Goal: Transaction & Acquisition: Purchase product/service

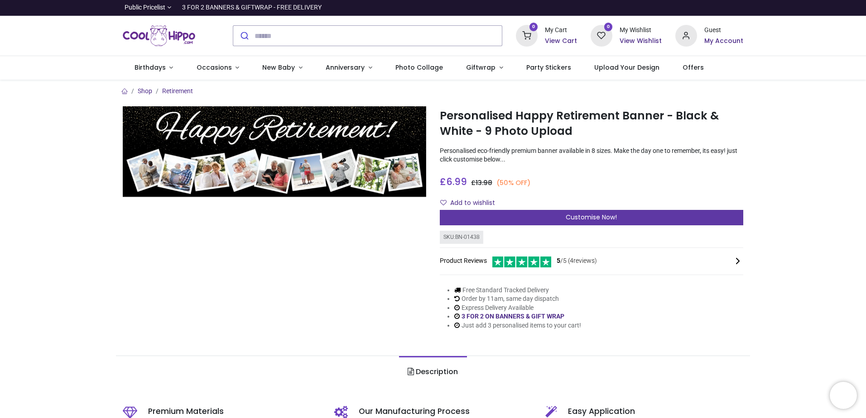
click at [628, 211] on div "Customise Now!" at bounding box center [591, 217] width 303 height 15
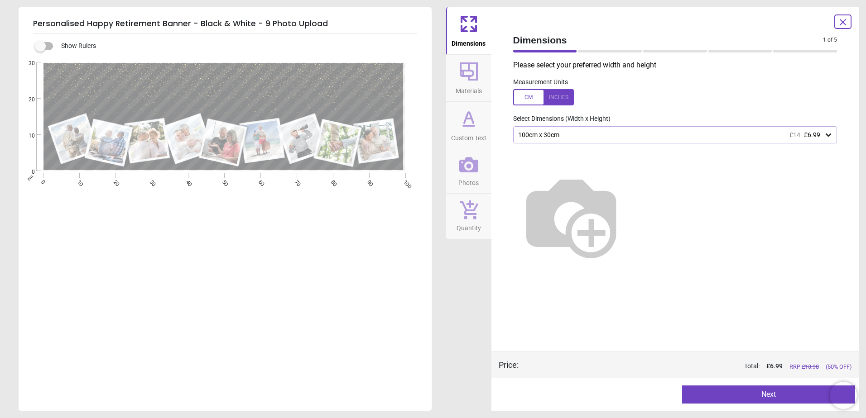
click at [554, 134] on div "100cm x 30cm £14 £6.99" at bounding box center [670, 135] width 307 height 8
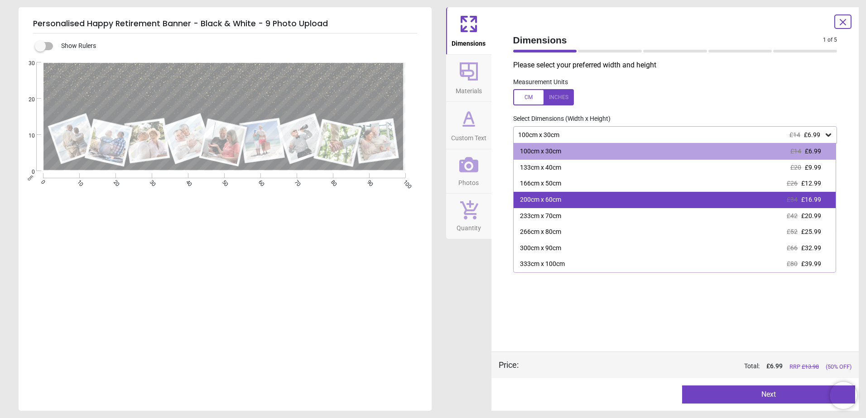
click at [557, 194] on div "200cm x 60cm £34 £16.99" at bounding box center [674, 200] width 322 height 16
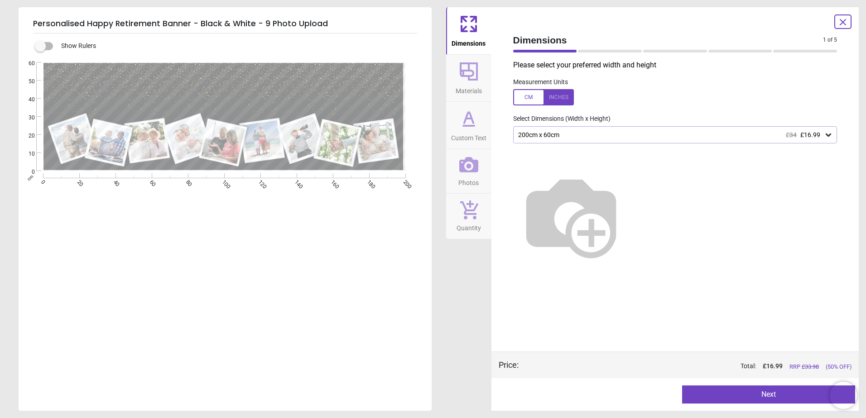
click at [629, 199] on img at bounding box center [571, 216] width 116 height 116
click at [474, 79] on icon at bounding box center [469, 71] width 18 height 18
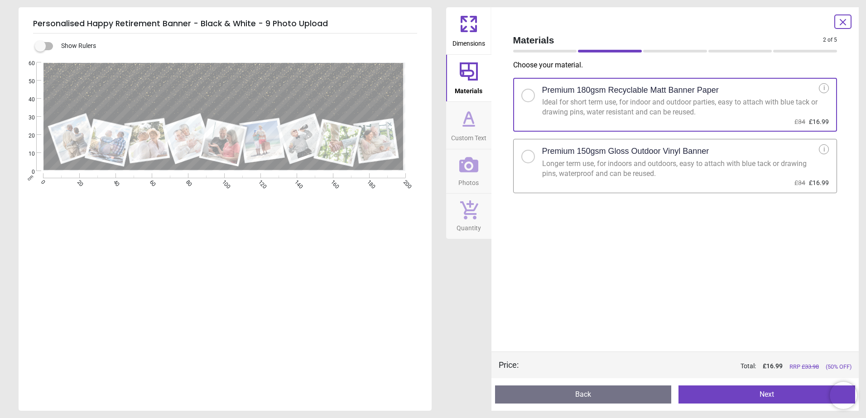
click at [469, 130] on span "Custom Text" at bounding box center [468, 136] width 35 height 14
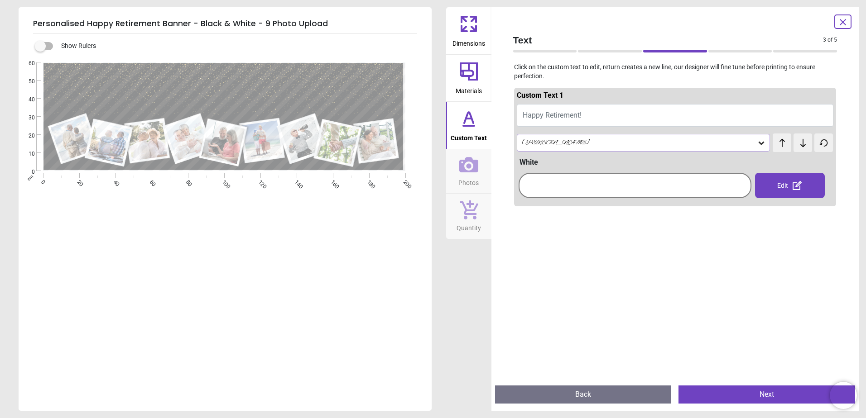
click at [589, 116] on button "Happy Retirement!" at bounding box center [675, 115] width 317 height 23
type textarea "**********"
click at [583, 140] on div "Alex Brush" at bounding box center [639, 143] width 236 height 8
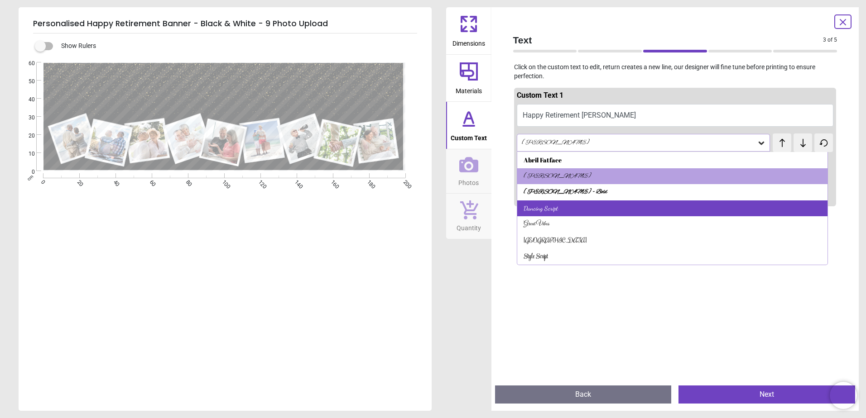
click at [559, 211] on div "Dancing Script" at bounding box center [672, 209] width 311 height 16
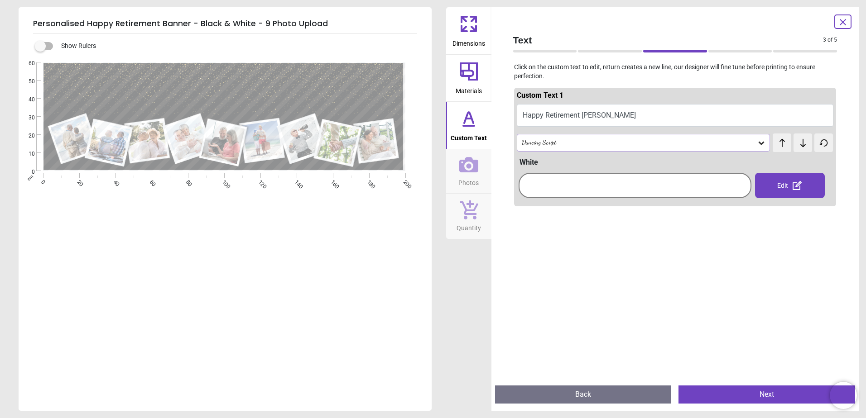
click at [616, 185] on div at bounding box center [635, 185] width 228 height 21
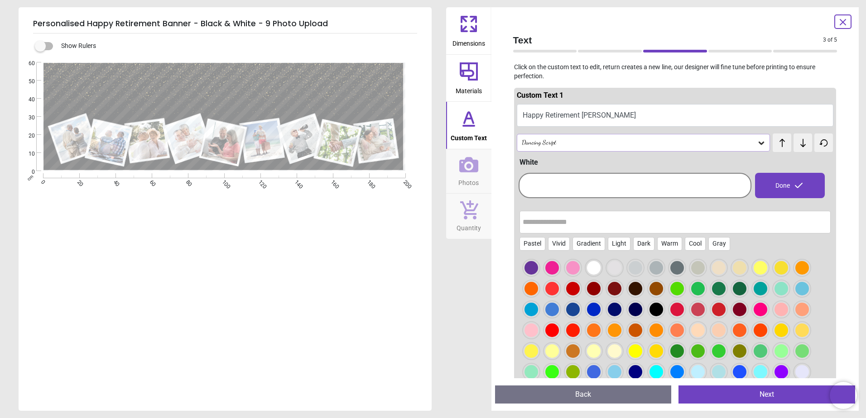
click at [658, 184] on div at bounding box center [635, 185] width 228 height 21
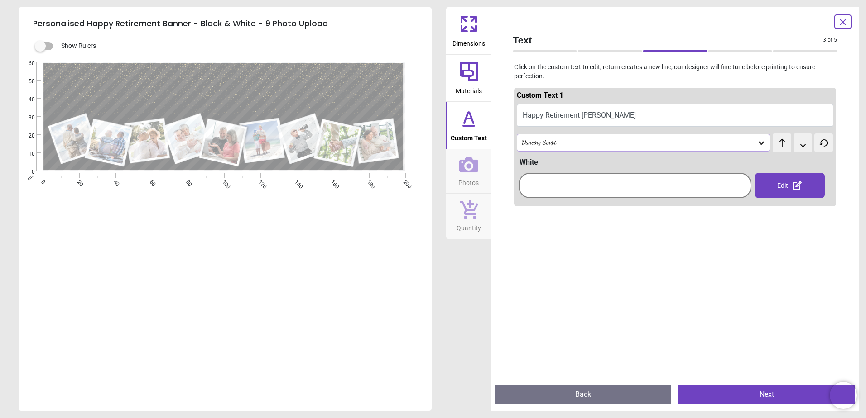
click at [724, 185] on div at bounding box center [635, 185] width 228 height 21
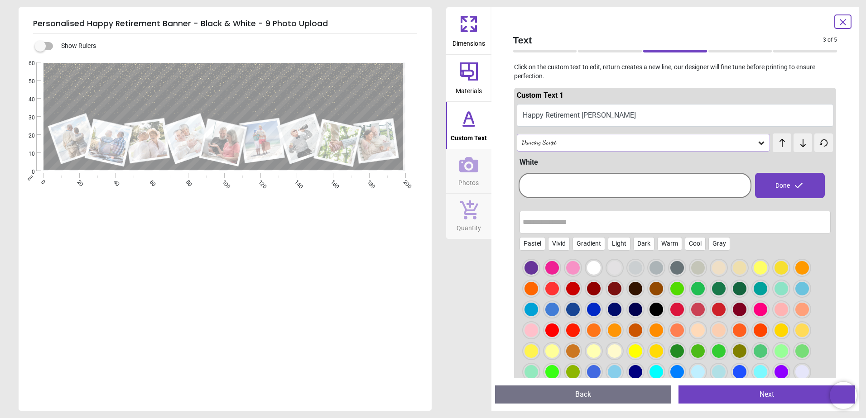
click at [469, 177] on span "Photos" at bounding box center [468, 181] width 20 height 14
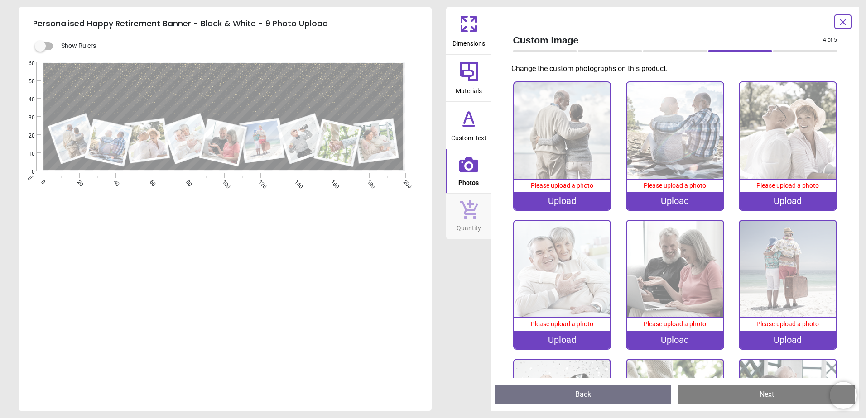
click at [565, 201] on div "Upload" at bounding box center [562, 201] width 96 height 18
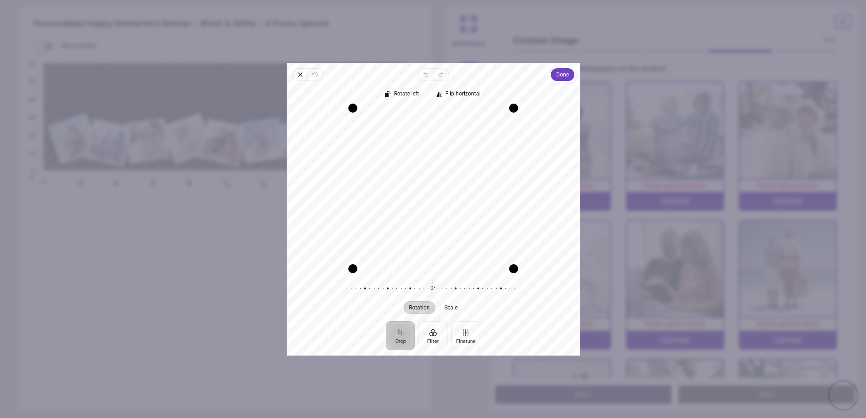
drag, startPoint x: 485, startPoint y: 163, endPoint x: 485, endPoint y: 187, distance: 23.1
click at [485, 187] on div "Recenter" at bounding box center [433, 188] width 278 height 161
click at [562, 76] on span "Done" at bounding box center [561, 74] width 13 height 11
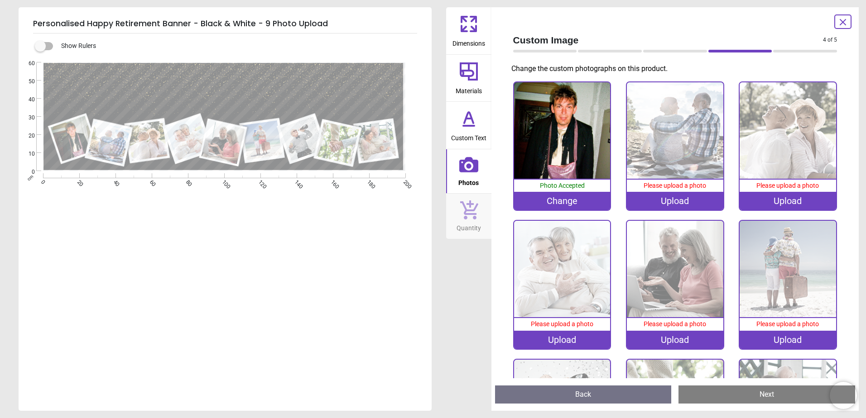
click at [653, 198] on div "Upload" at bounding box center [675, 201] width 96 height 18
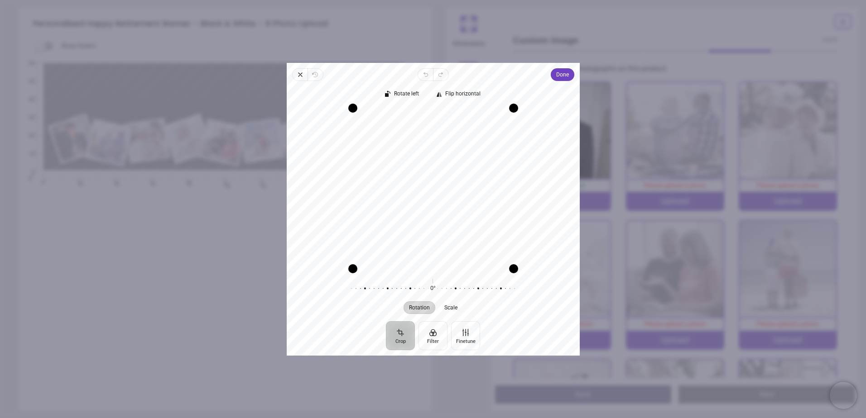
drag, startPoint x: 500, startPoint y: 192, endPoint x: 496, endPoint y: 221, distance: 30.2
click at [496, 221] on div "Recenter" at bounding box center [433, 188] width 278 height 161
click at [558, 77] on span "Done" at bounding box center [561, 74] width 13 height 11
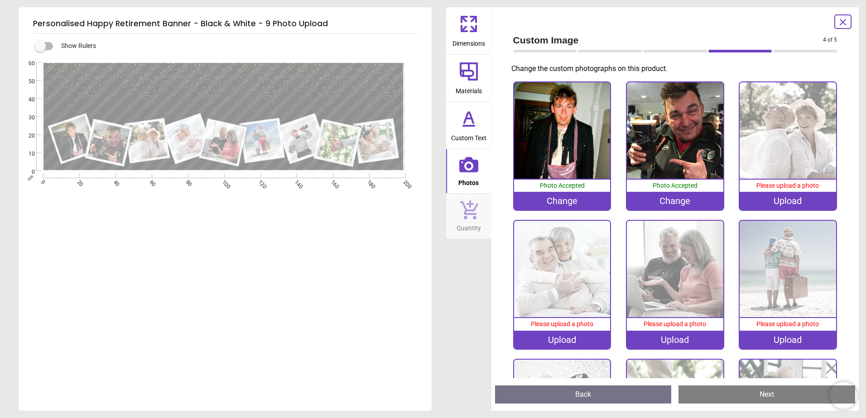
click at [790, 201] on div "Upload" at bounding box center [787, 201] width 96 height 18
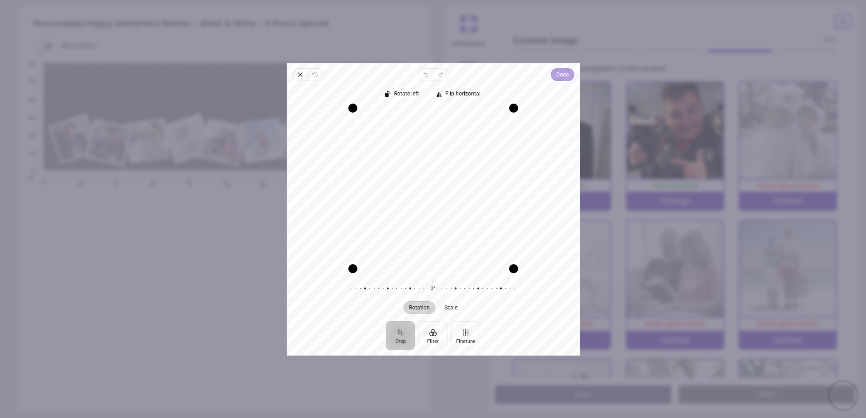
click at [561, 75] on span "Done" at bounding box center [561, 74] width 13 height 11
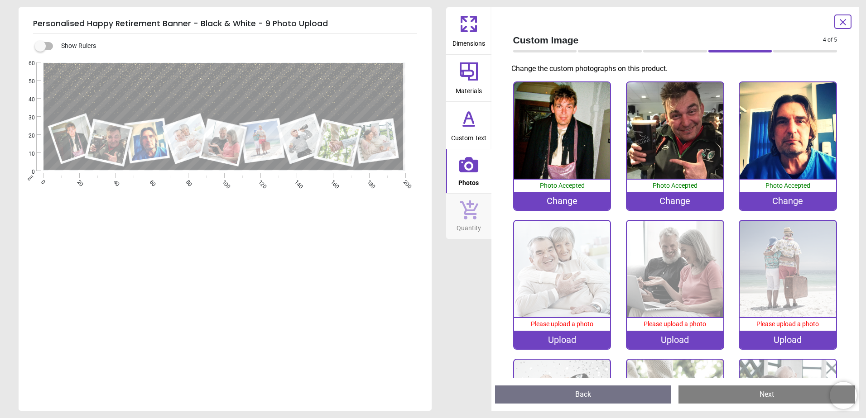
click at [543, 338] on div "Upload" at bounding box center [562, 340] width 96 height 18
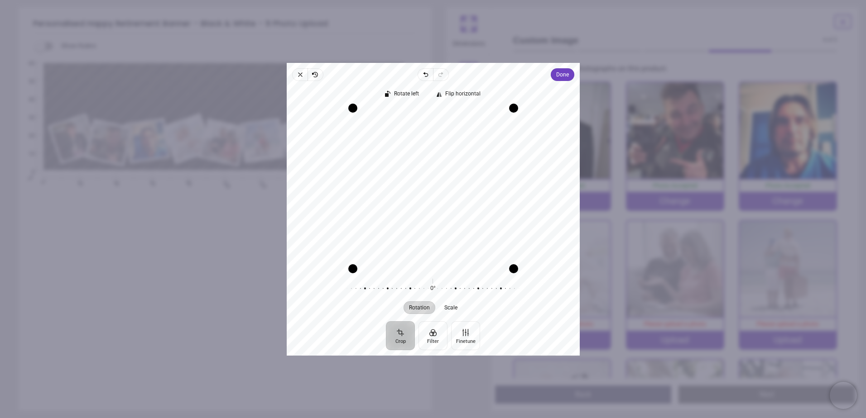
drag, startPoint x: 454, startPoint y: 186, endPoint x: 455, endPoint y: 191, distance: 5.7
click at [455, 191] on div "Recenter" at bounding box center [433, 188] width 278 height 161
click at [551, 76] on button "Done" at bounding box center [562, 74] width 24 height 13
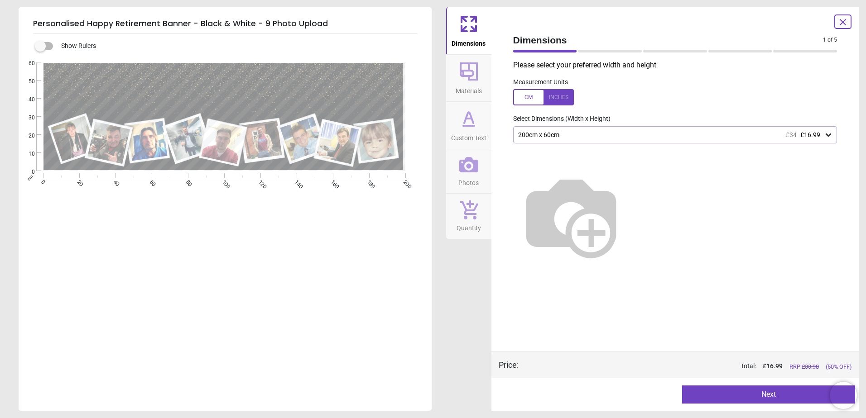
click at [748, 397] on button "Next" at bounding box center [768, 395] width 173 height 18
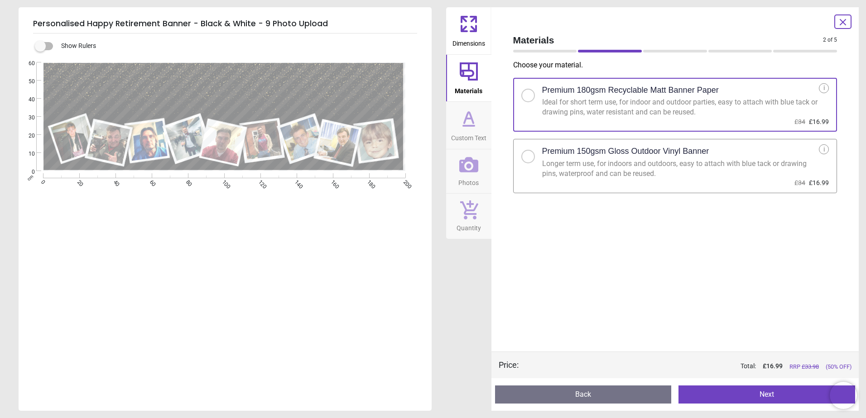
click at [472, 39] on span "Dimensions" at bounding box center [468, 42] width 33 height 14
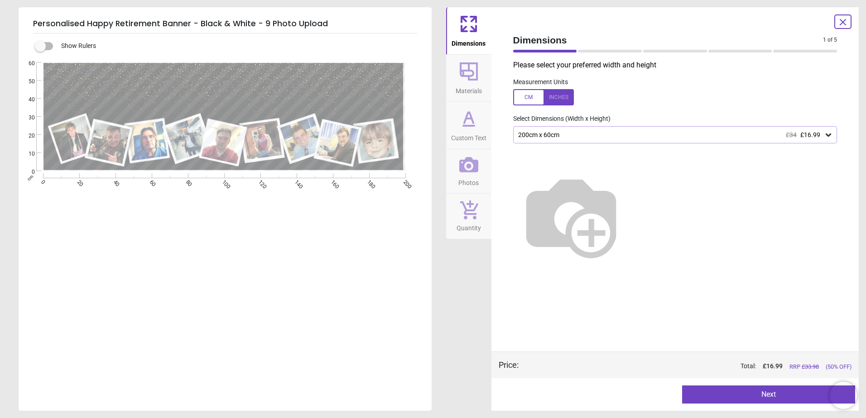
click at [782, 404] on div "Preview Next Next" at bounding box center [675, 394] width 368 height 33
click at [781, 401] on button "Next" at bounding box center [768, 395] width 173 height 18
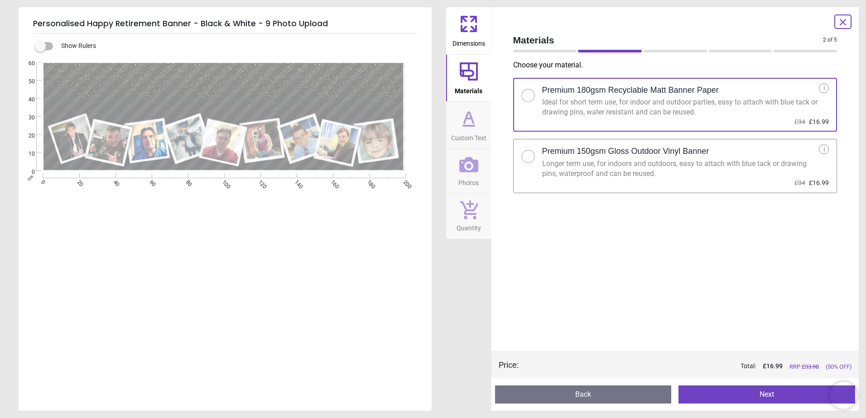
click at [689, 165] on div "Longer term use, for indoors and outdoors, easy to attach with blue tack or dra…" at bounding box center [680, 169] width 277 height 20
click at [761, 393] on button "Next" at bounding box center [766, 395] width 177 height 18
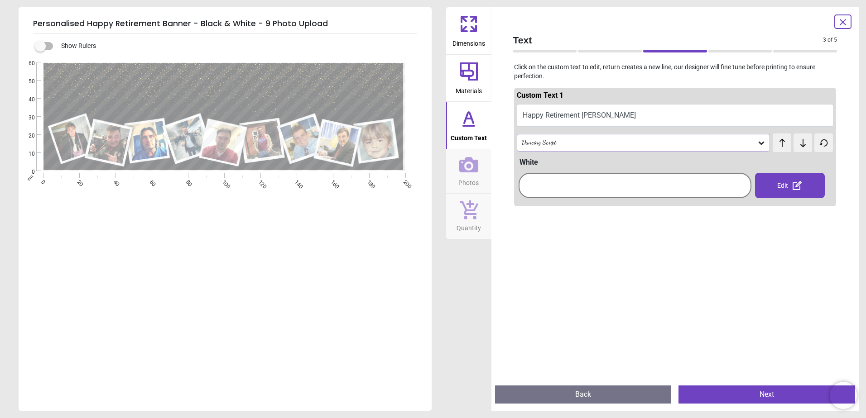
click at [741, 399] on button "Next" at bounding box center [766, 395] width 177 height 18
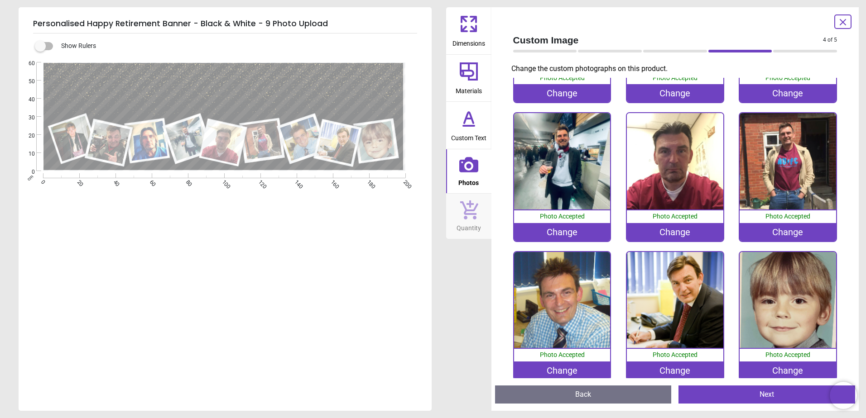
scroll to position [115, 0]
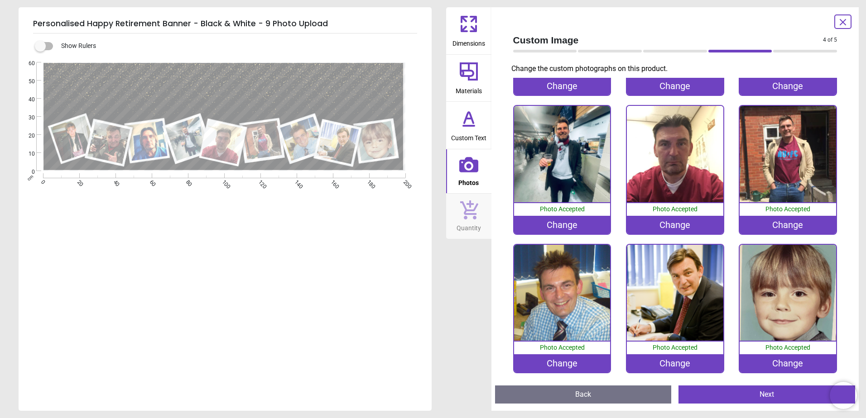
click at [754, 393] on button "Next" at bounding box center [766, 395] width 177 height 18
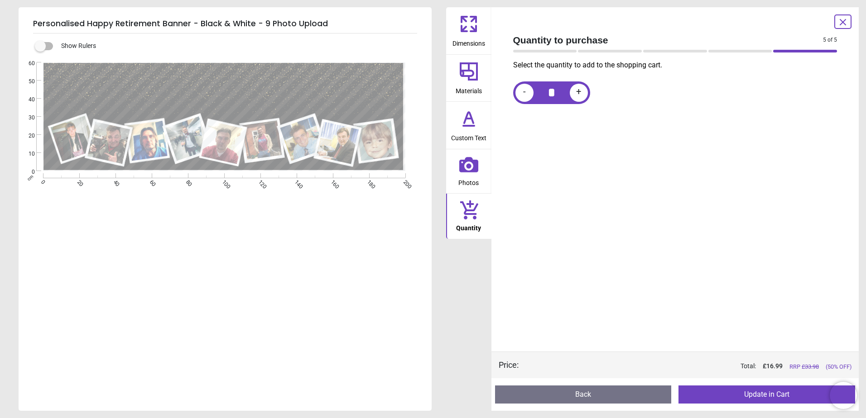
click at [720, 398] on button "Update in Cart" at bounding box center [766, 395] width 177 height 18
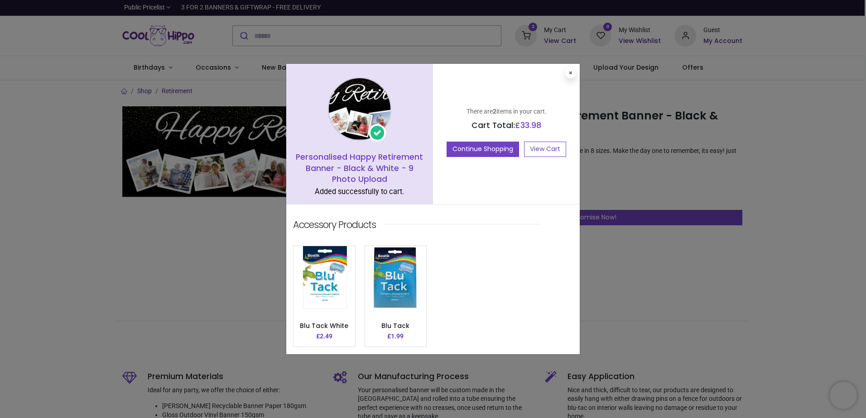
click at [666, 275] on div "Personalised Happy Retirement Banner - Black & White - 9 Photo Upload Added suc…" at bounding box center [433, 209] width 866 height 418
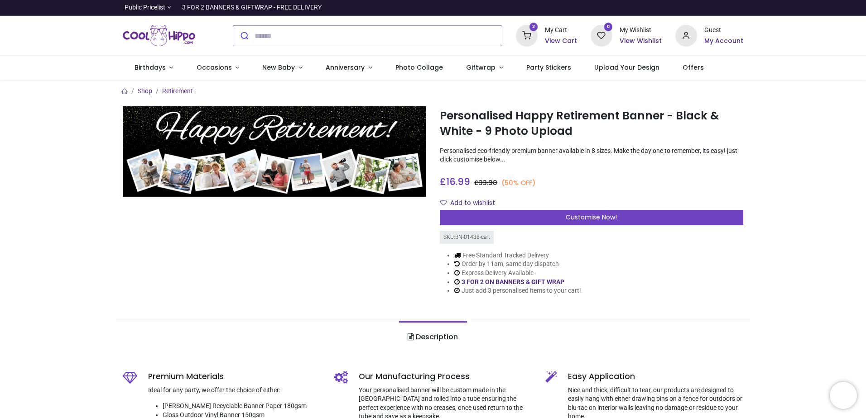
click at [571, 40] on h6 "View Cart" at bounding box center [561, 41] width 32 height 9
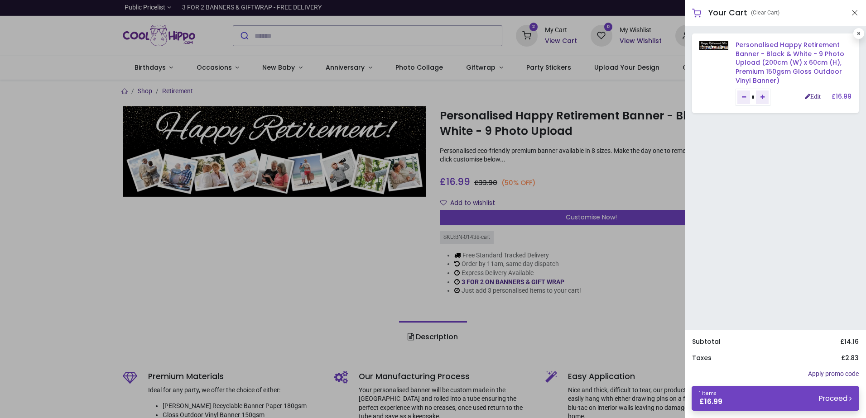
click at [776, 57] on link "Personalised Happy Retirement Banner - Black & White - 9 Photo Upload (200cm (W…" at bounding box center [789, 62] width 109 height 44
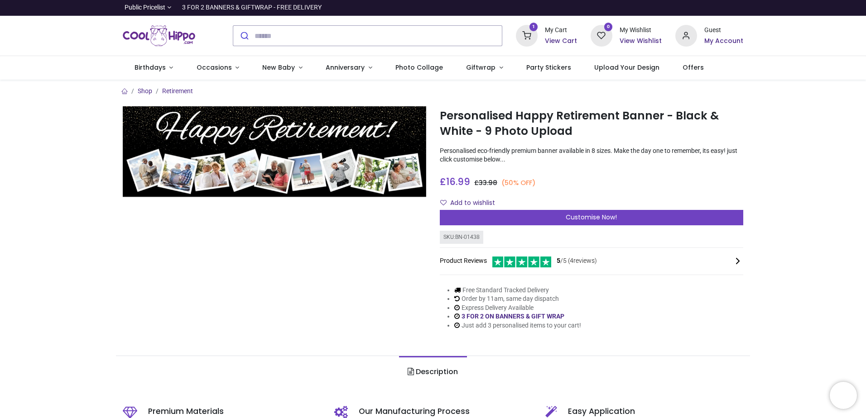
click at [557, 37] on h6 "View Cart" at bounding box center [561, 41] width 32 height 9
click at [622, 93] on div at bounding box center [433, 209] width 866 height 418
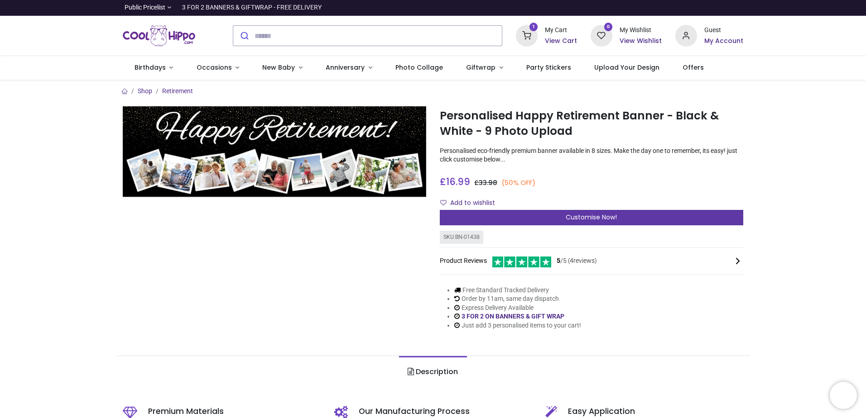
click at [585, 220] on span "Customise Now!" at bounding box center [590, 217] width 51 height 9
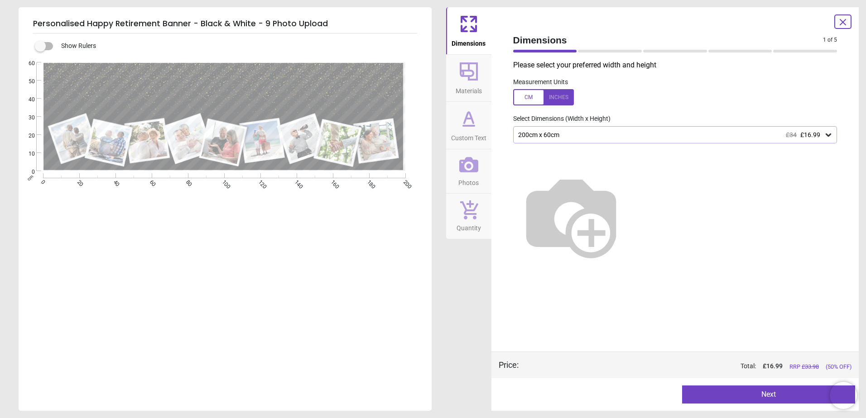
click at [549, 135] on div "200cm x 60cm £34 £16.99" at bounding box center [670, 135] width 307 height 8
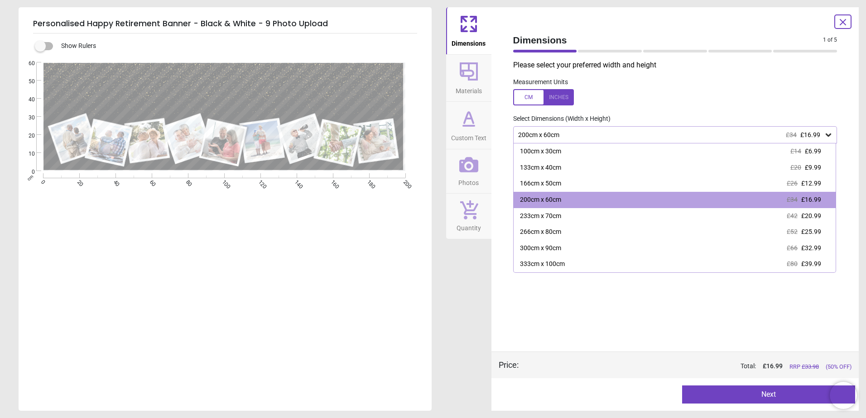
click at [532, 97] on div at bounding box center [543, 97] width 61 height 16
click at [479, 88] on span "Materials" at bounding box center [468, 89] width 26 height 14
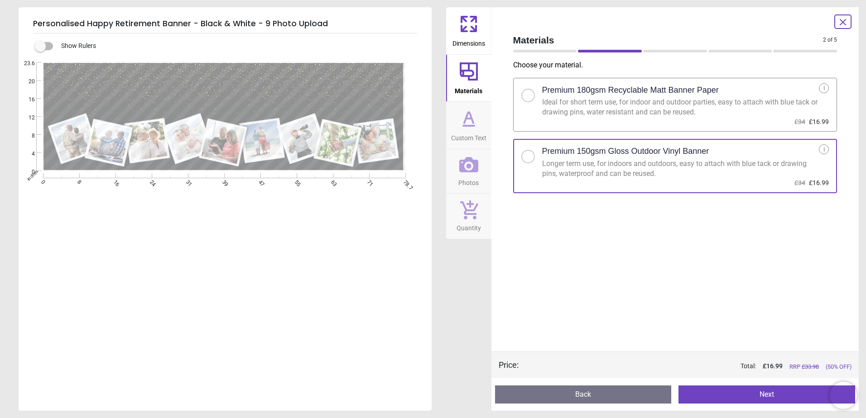
click at [466, 43] on span "Dimensions" at bounding box center [468, 42] width 33 height 14
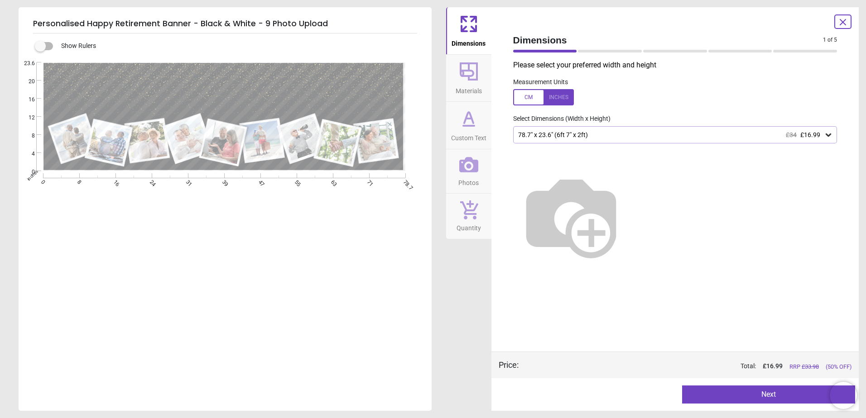
click at [629, 199] on img at bounding box center [571, 216] width 116 height 116
click at [562, 100] on div at bounding box center [543, 97] width 61 height 16
click at [607, 200] on img at bounding box center [571, 216] width 116 height 116
click at [771, 395] on button "Next" at bounding box center [768, 395] width 173 height 18
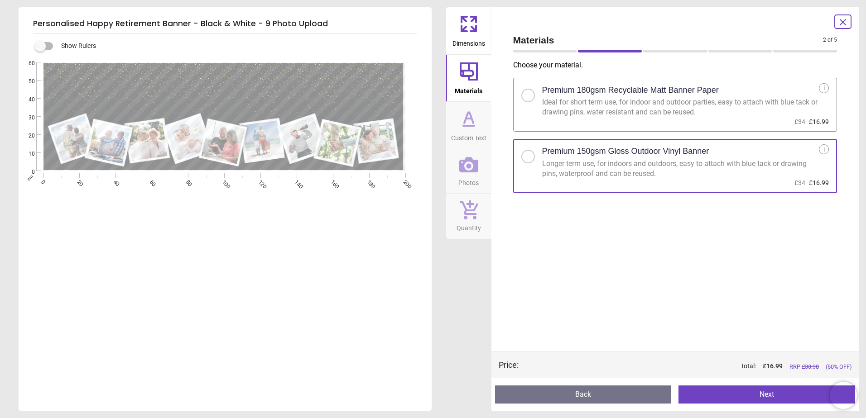
click at [749, 397] on button "Next" at bounding box center [766, 395] width 177 height 18
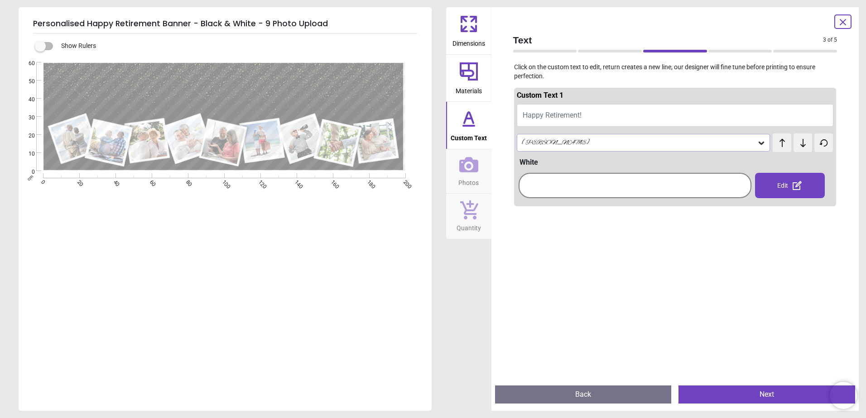
click at [566, 118] on span "Happy Retirement!" at bounding box center [551, 115] width 59 height 9
type textarea "**********"
click at [684, 144] on div "Alex Brush" at bounding box center [639, 143] width 236 height 8
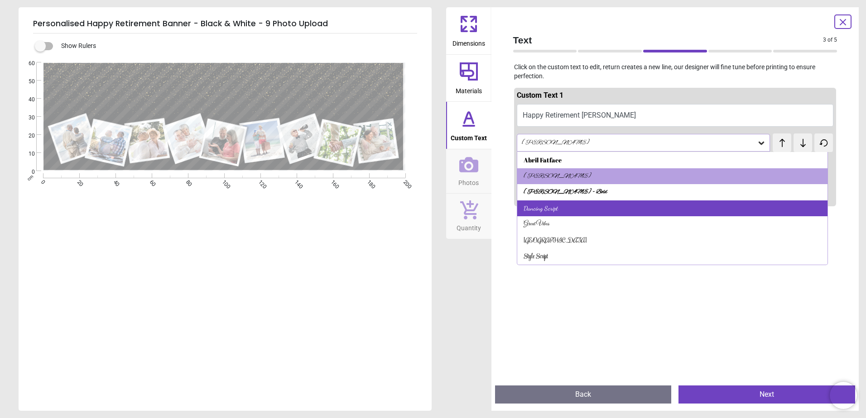
click at [552, 211] on div "Dancing Script" at bounding box center [540, 208] width 34 height 9
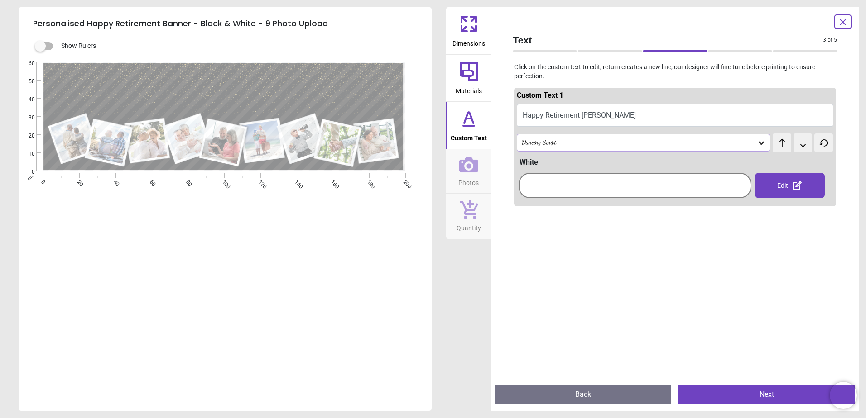
click at [479, 168] on button "Photos" at bounding box center [468, 171] width 45 height 44
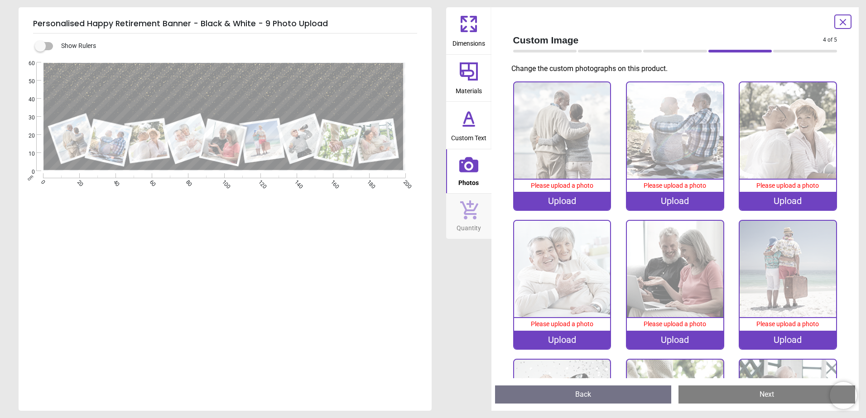
click at [547, 208] on div "Upload" at bounding box center [562, 201] width 96 height 18
click at [582, 201] on div "Upload" at bounding box center [562, 201] width 96 height 18
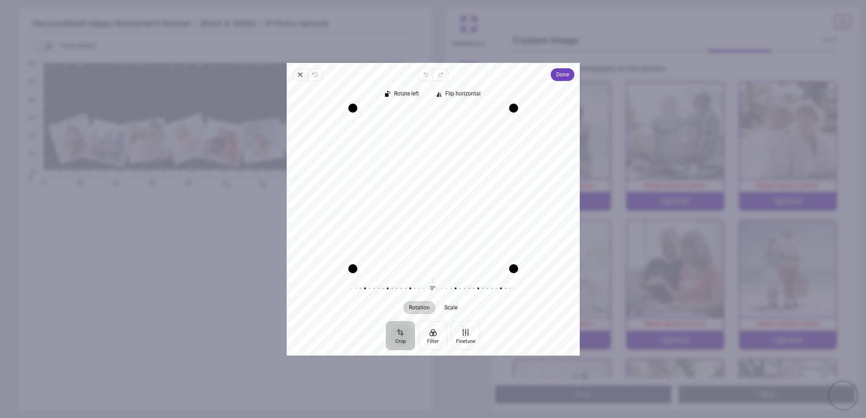
click at [351, 269] on div "Drag corner bl" at bounding box center [352, 268] width 9 height 9
click at [349, 270] on div "Drag corner bl" at bounding box center [351, 269] width 9 height 9
click at [438, 336] on button "Filter" at bounding box center [432, 335] width 29 height 29
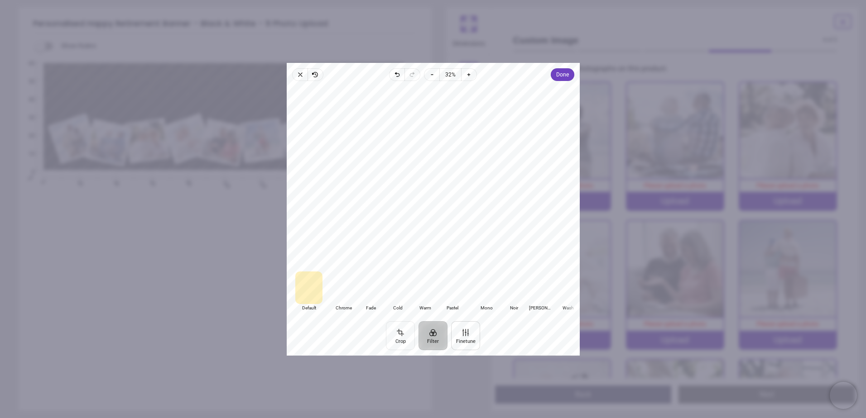
click at [457, 340] on button "Finetune" at bounding box center [465, 335] width 29 height 29
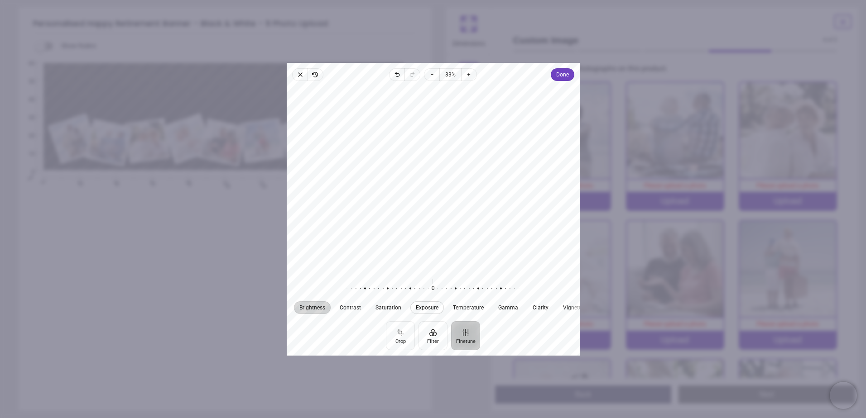
click at [430, 306] on span "Exposure" at bounding box center [427, 307] width 23 height 5
click at [386, 170] on div at bounding box center [433, 179] width 293 height 188
drag, startPoint x: 388, startPoint y: 160, endPoint x: 393, endPoint y: 169, distance: 9.7
click at [393, 169] on div at bounding box center [433, 179] width 293 height 188
click at [565, 76] on span "Done" at bounding box center [561, 74] width 13 height 11
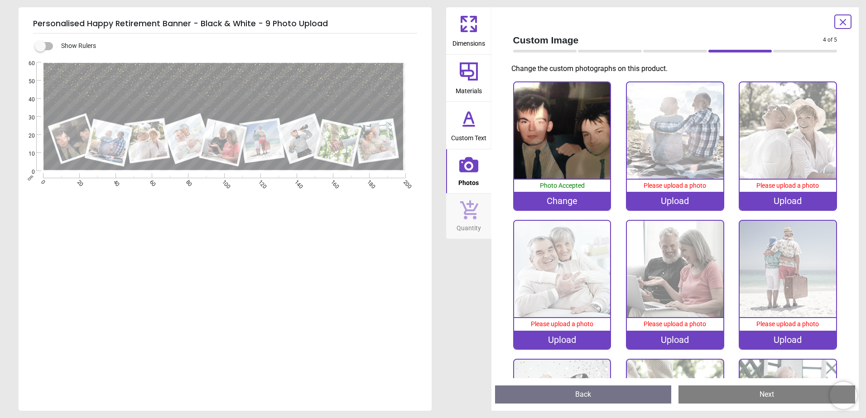
click at [663, 198] on div "Upload" at bounding box center [675, 201] width 96 height 18
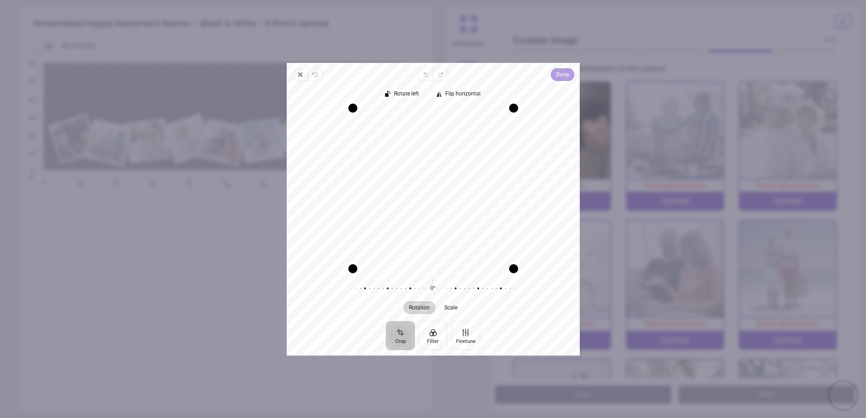
click at [557, 78] on span "Done" at bounding box center [561, 74] width 13 height 11
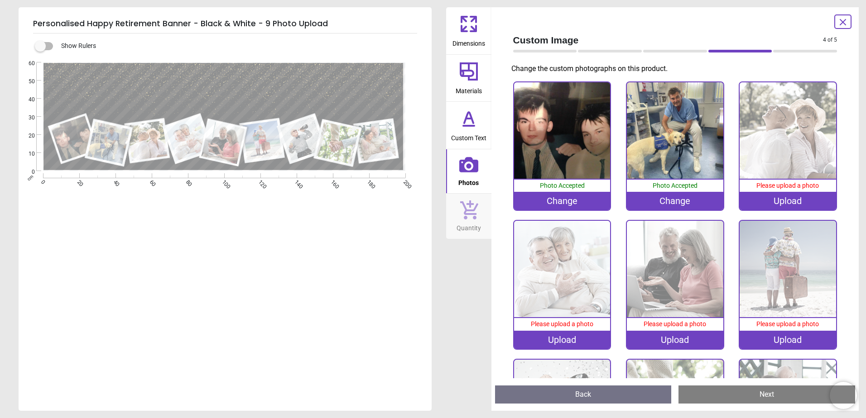
click at [766, 201] on div "Upload" at bounding box center [787, 201] width 96 height 18
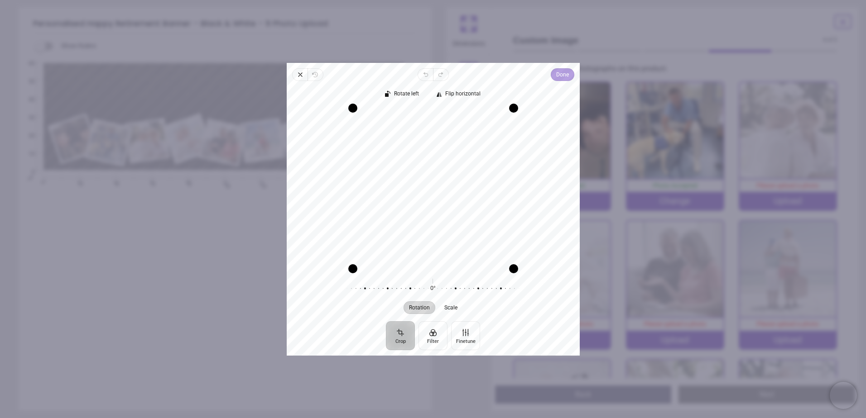
click at [559, 75] on span "Done" at bounding box center [561, 74] width 13 height 11
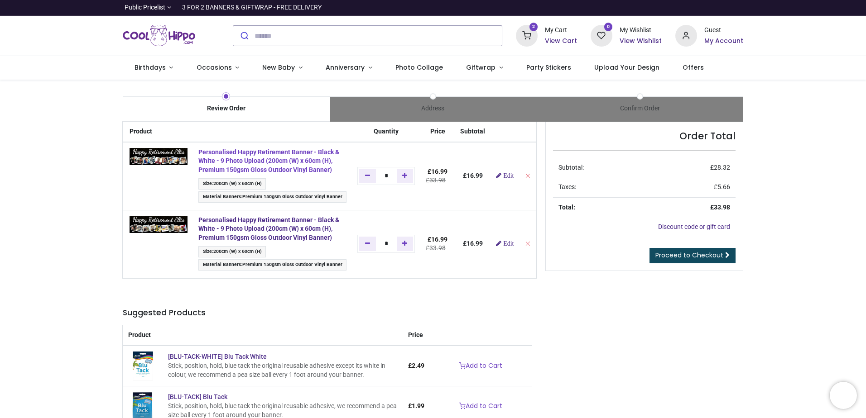
click at [291, 161] on strong "Personalised Happy Retirement Banner - Black & White - 9 Photo Upload (200cm (W…" at bounding box center [268, 160] width 141 height 25
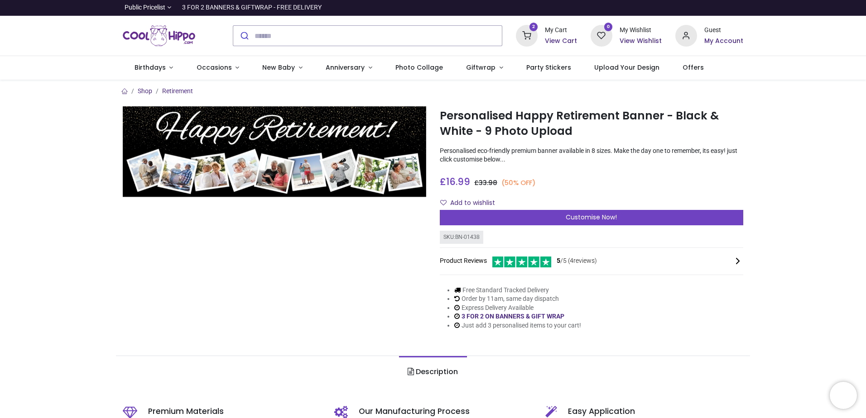
click at [543, 38] on div "2 My Cart View Cart" at bounding box center [546, 36] width 61 height 22
click at [555, 39] on h6 "View Cart" at bounding box center [561, 41] width 32 height 9
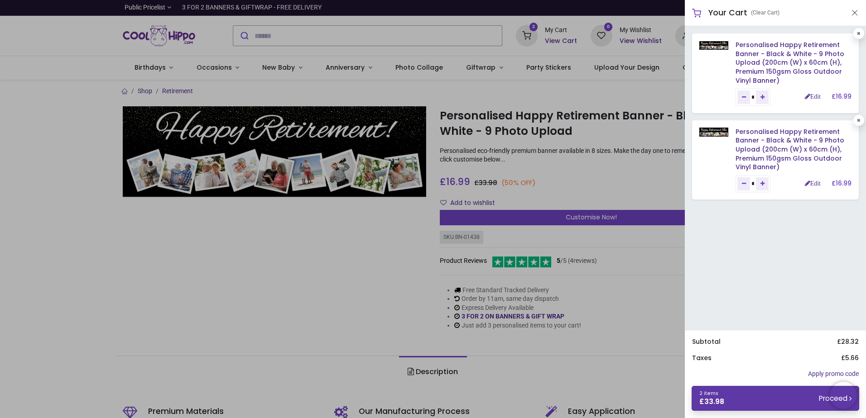
click at [746, 401] on link "2 items £ 33.98 Proceed" at bounding box center [775, 398] width 168 height 25
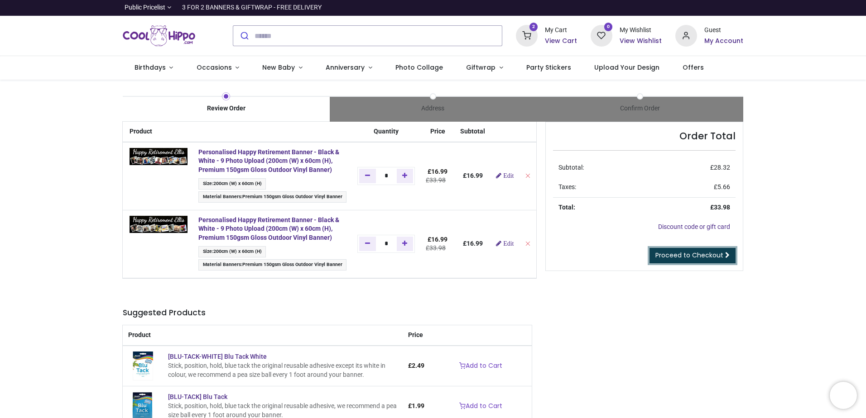
click at [686, 255] on span "Proceed to Checkout" at bounding box center [689, 255] width 68 height 9
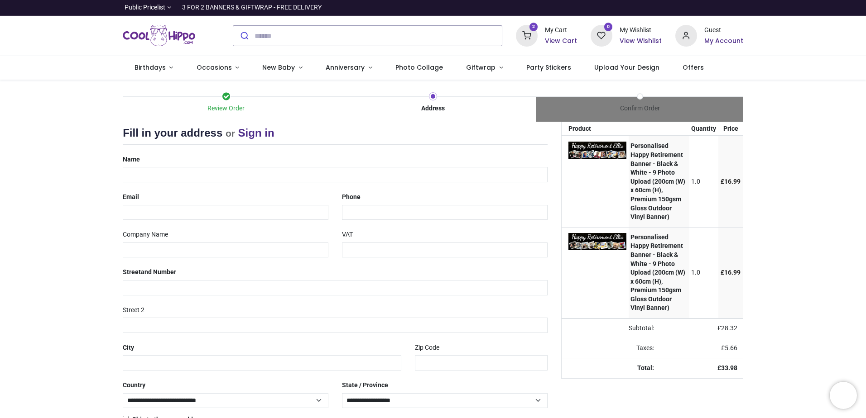
select select "***"
click at [393, 174] on input "text" at bounding box center [335, 174] width 425 height 15
type input "**********"
click at [138, 215] on input "email" at bounding box center [226, 212] width 206 height 15
type input "**********"
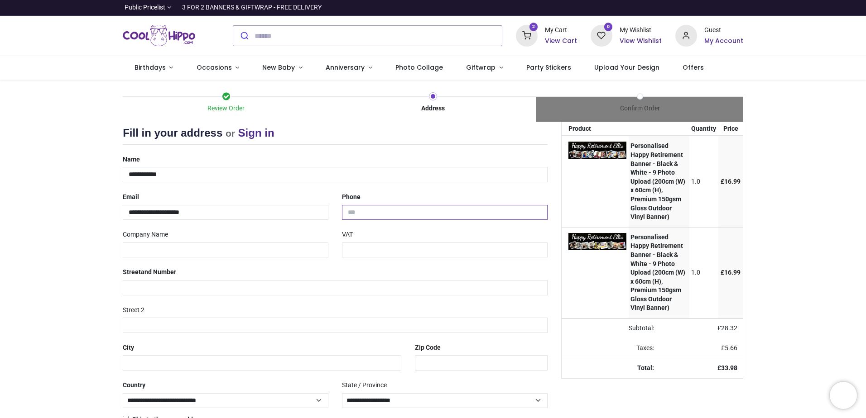
click at [377, 208] on input "tel" at bounding box center [445, 212] width 206 height 15
type input "**********"
click at [246, 249] on input "text" at bounding box center [226, 250] width 206 height 15
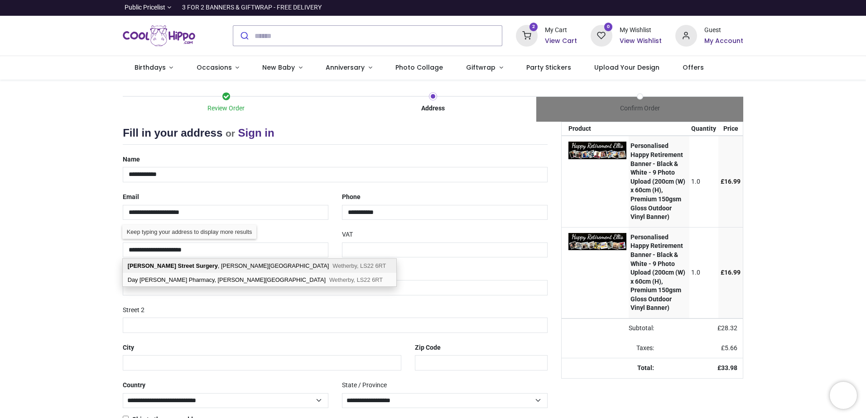
click at [332, 265] on span "Wetherby, LS22 6RT" at bounding box center [358, 266] width 53 height 7
type input "**********"
type input "********"
select select "***"
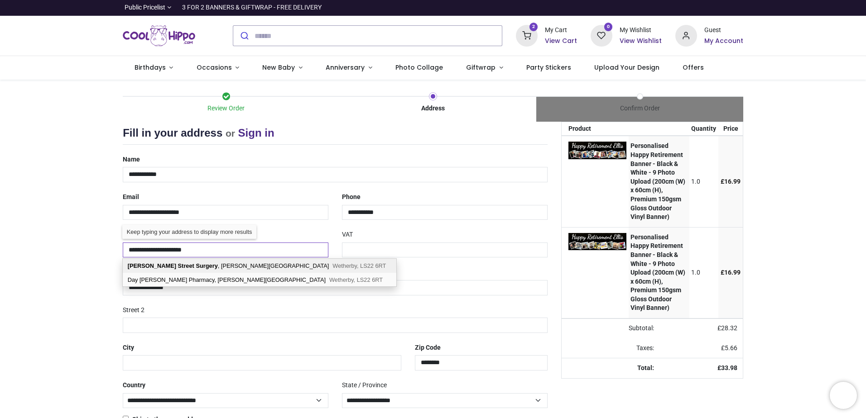
select select "***"
type input "********"
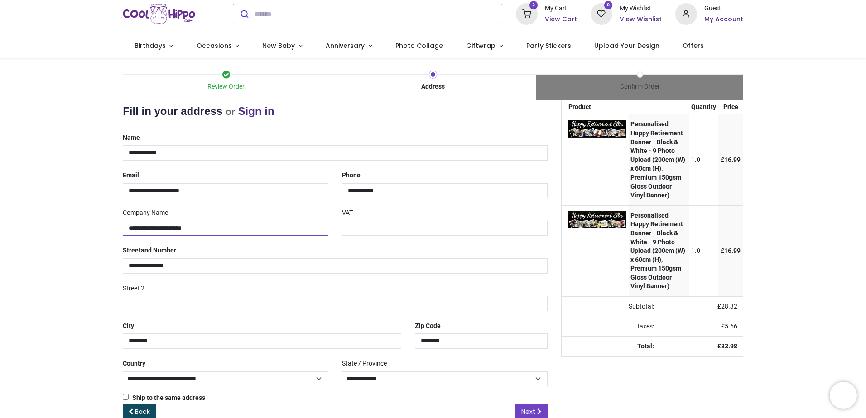
scroll to position [42, 0]
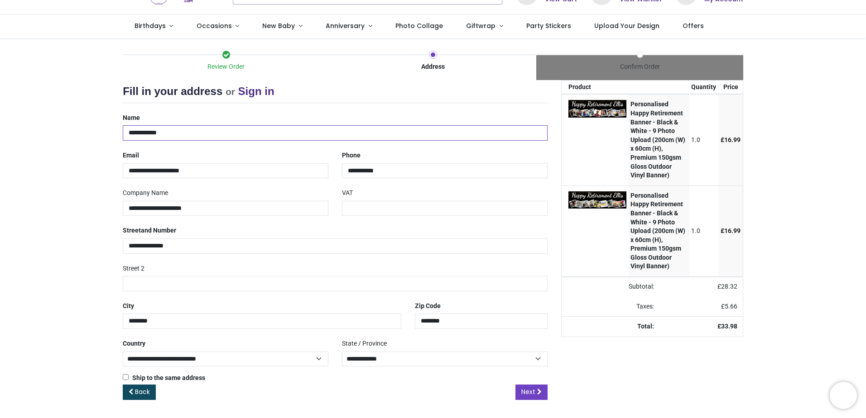
click at [186, 133] on input "**********" at bounding box center [335, 132] width 425 height 15
type input "**********"
click at [518, 392] on link "Next" at bounding box center [531, 392] width 32 height 15
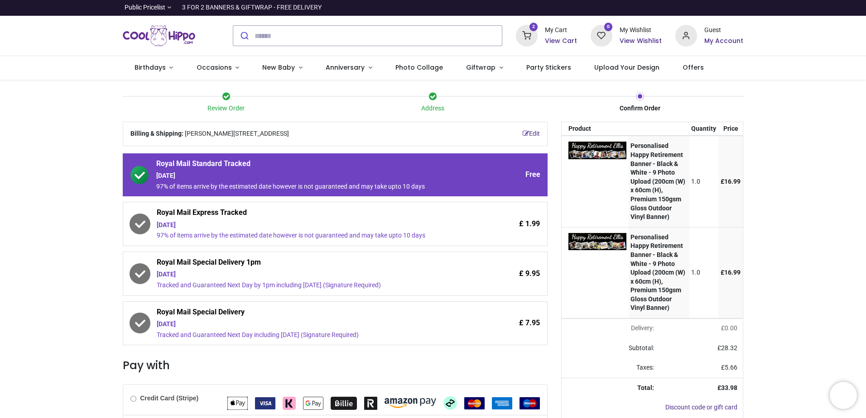
click at [400, 217] on span "Royal Mail Express Tracked" at bounding box center [310, 214] width 306 height 13
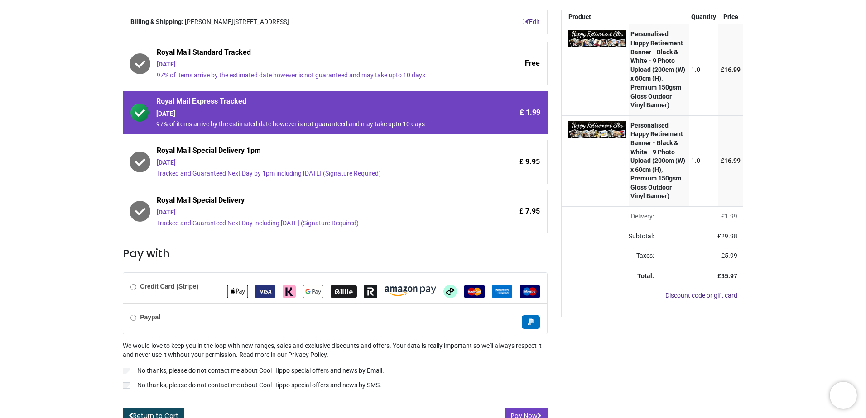
scroll to position [121, 0]
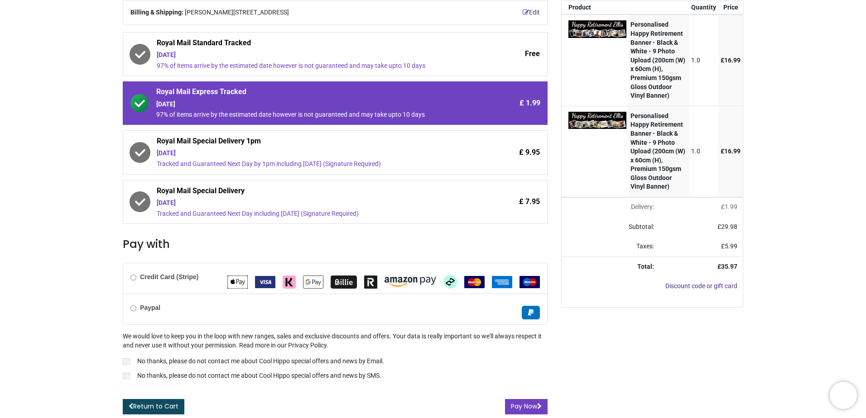
click at [181, 274] on b "Credit Card (Stripe)" at bounding box center [169, 276] width 58 height 7
click at [429, 102] on div "[DATE]" at bounding box center [309, 104] width 307 height 9
click at [527, 404] on button "Pay Now" at bounding box center [526, 406] width 43 height 15
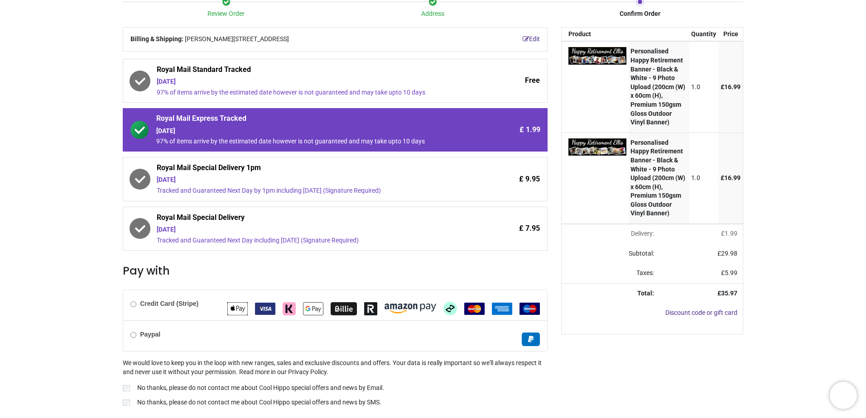
scroll to position [121, 0]
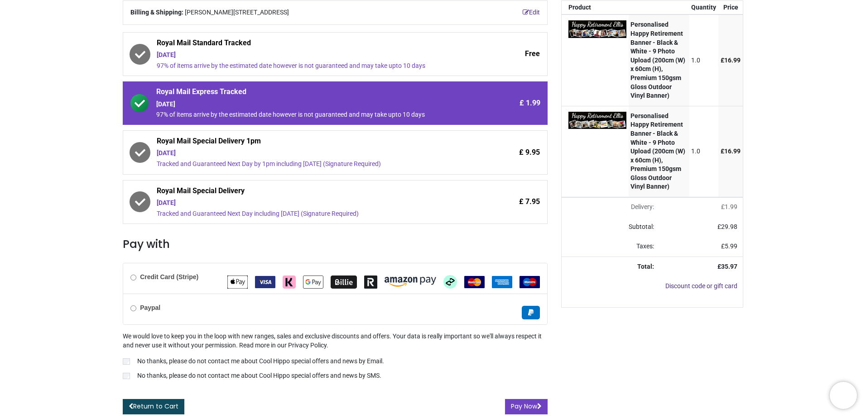
click at [442, 47] on span "Royal Mail Standard Tracked" at bounding box center [310, 44] width 306 height 13
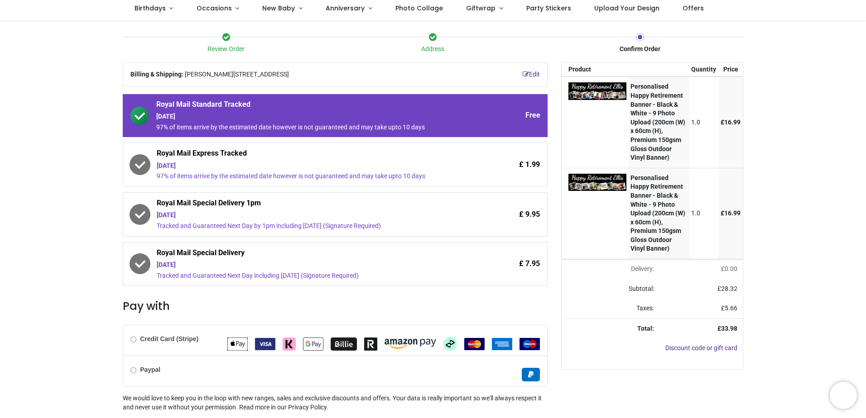
scroll to position [0, 0]
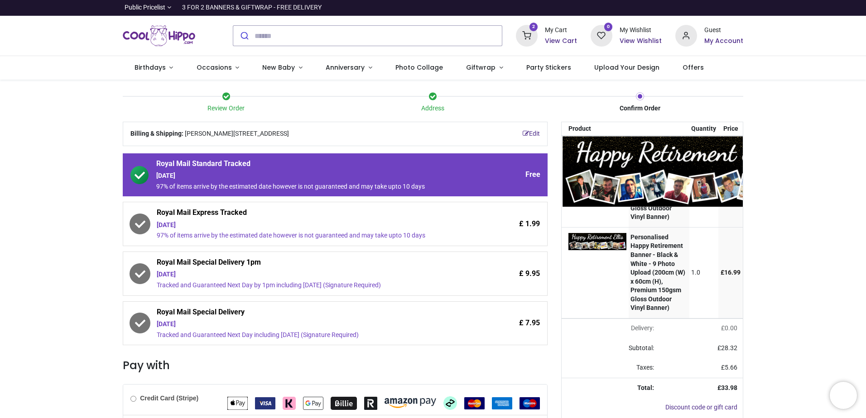
click at [591, 153] on img at bounding box center [678, 172] width 232 height 70
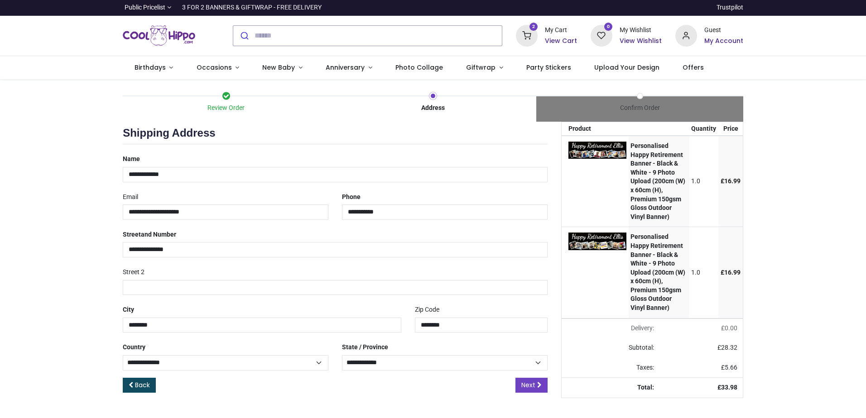
select select "***"
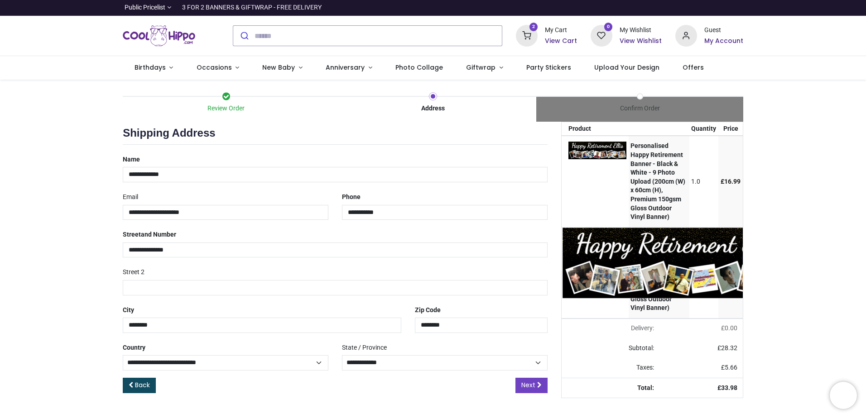
click at [609, 254] on img at bounding box center [678, 263] width 232 height 70
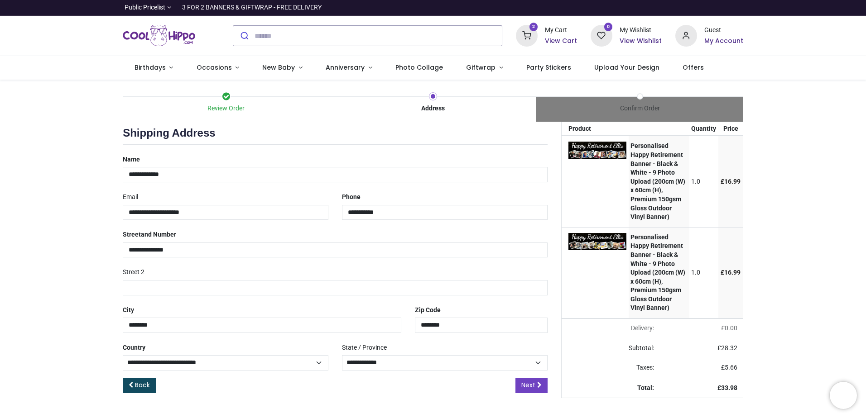
click at [642, 312] on strong "Personalised Happy Retirement Banner - Black & White - 9 Photo Upload (200cm (W…" at bounding box center [657, 273] width 55 height 78
click at [546, 38] on div "2 My Cart View Cart" at bounding box center [546, 36] width 61 height 22
click at [552, 38] on h6 "View Cart" at bounding box center [561, 41] width 32 height 9
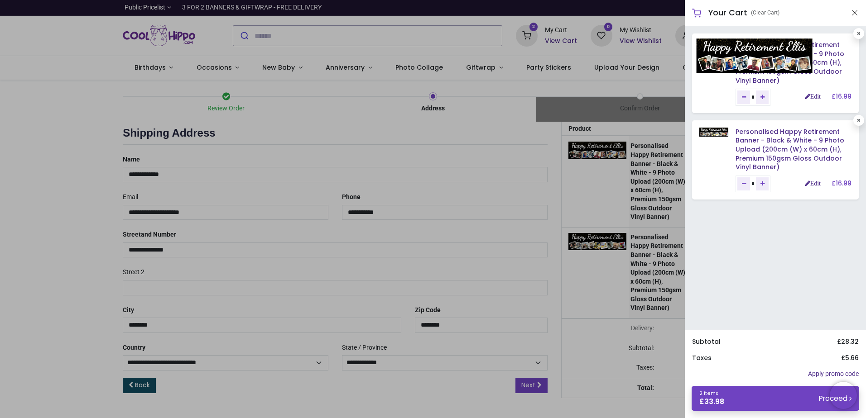
click at [718, 48] on img at bounding box center [754, 55] width 116 height 35
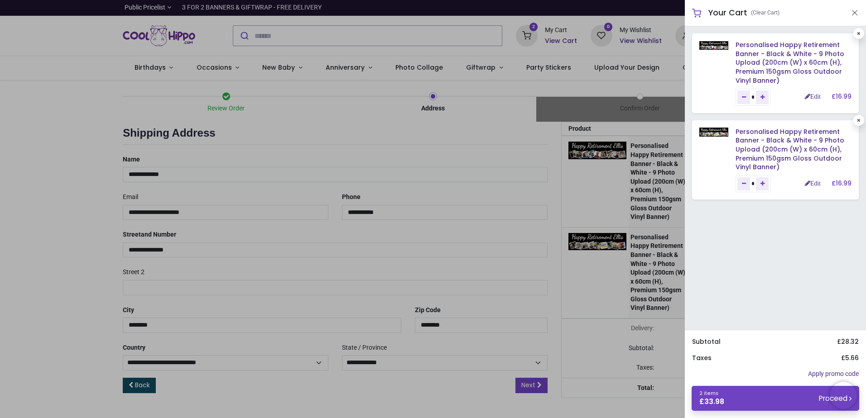
click at [815, 78] on h6 "Personalised Happy Retirement Banner - Black & White - 9 Photo Upload (200cm (W…" at bounding box center [793, 63] width 116 height 44
click at [813, 98] on link "Edit" at bounding box center [812, 96] width 16 height 6
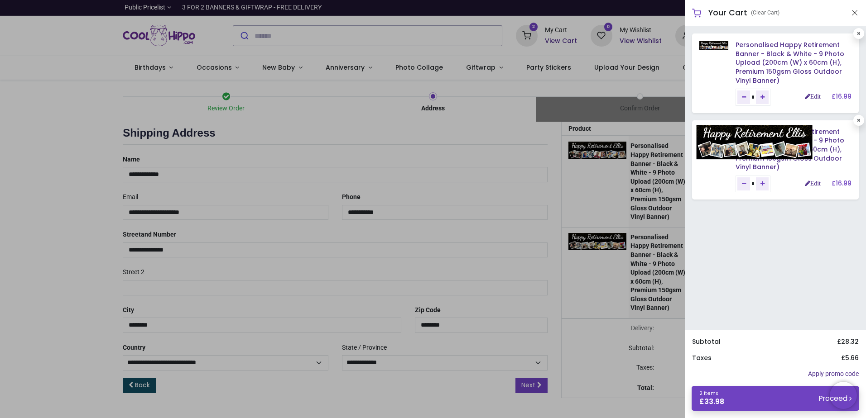
click at [717, 135] on img at bounding box center [754, 142] width 116 height 35
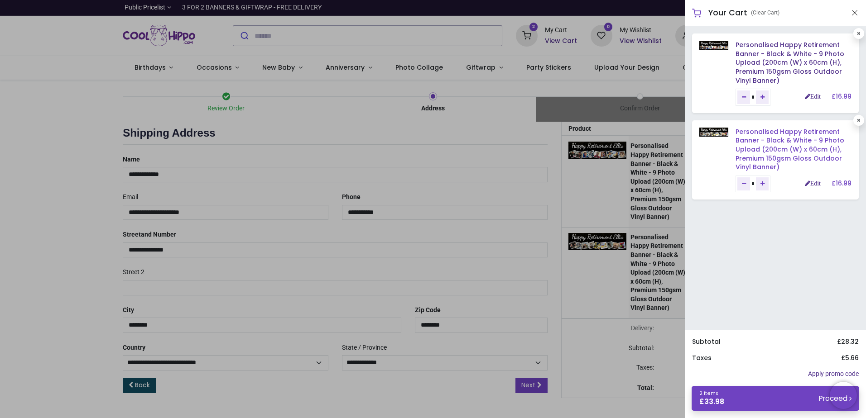
click at [800, 138] on link "Personalised Happy Retirement Banner - Black & White - 9 Photo Upload (200cm (W…" at bounding box center [789, 149] width 109 height 44
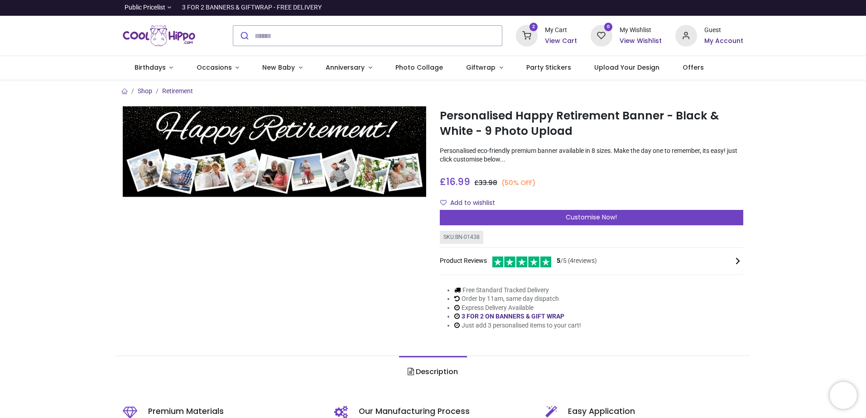
click at [565, 34] on div "My Cart" at bounding box center [561, 30] width 32 height 9
click at [565, 41] on h6 "View Cart" at bounding box center [561, 41] width 32 height 9
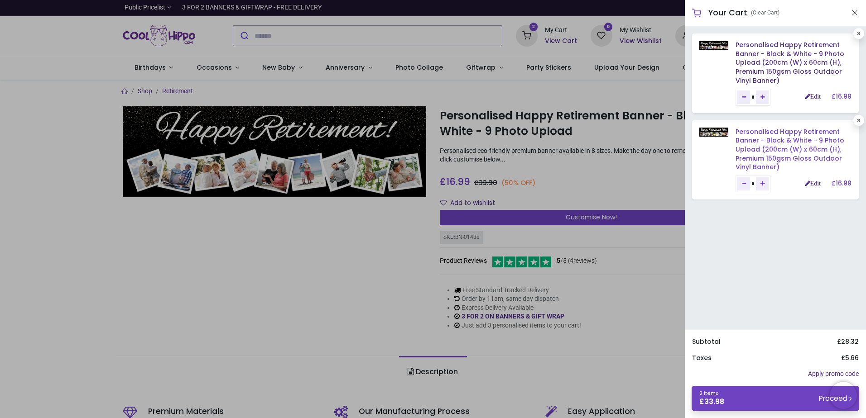
click at [742, 136] on link "Personalised Happy Retirement Banner - Black & White - 9 Photo Upload (200cm (W…" at bounding box center [789, 149] width 109 height 44
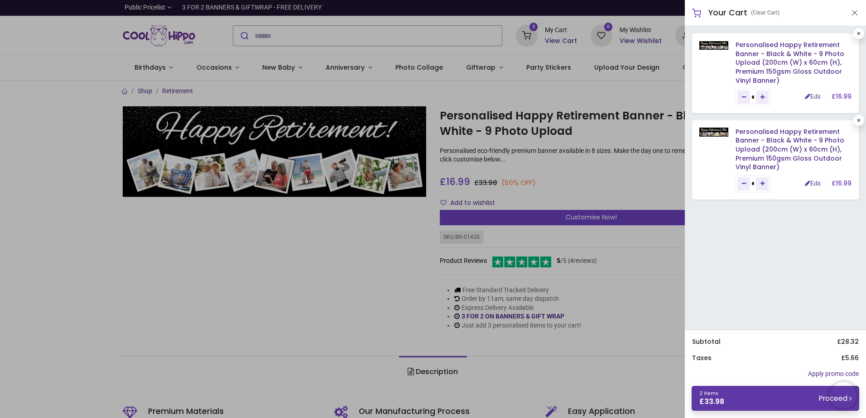
click at [811, 400] on link "2 items £ 33.98 Proceed" at bounding box center [775, 398] width 168 height 25
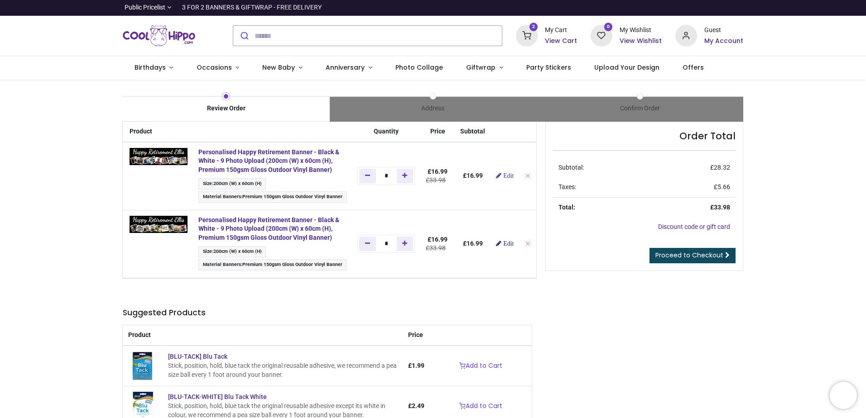
click at [503, 247] on span "Edit" at bounding box center [508, 243] width 10 height 6
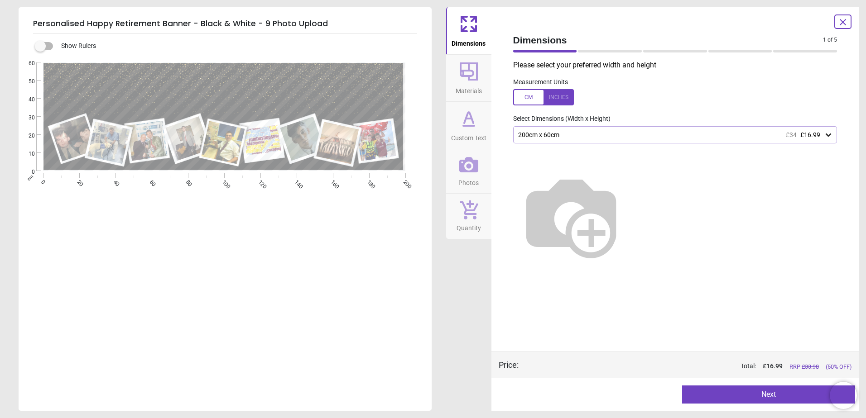
click at [467, 136] on span "Custom Text" at bounding box center [468, 136] width 35 height 14
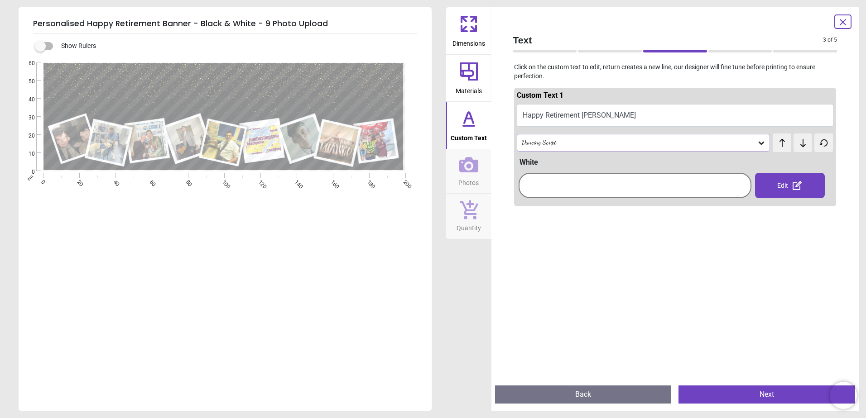
click at [627, 110] on button "Happy Retirement Ellis" at bounding box center [675, 115] width 317 height 23
click at [632, 113] on button "Happy Retirement Ellis" at bounding box center [675, 115] width 317 height 23
type textarea "*"
click at [561, 140] on div "Dancing Script" at bounding box center [639, 143] width 236 height 8
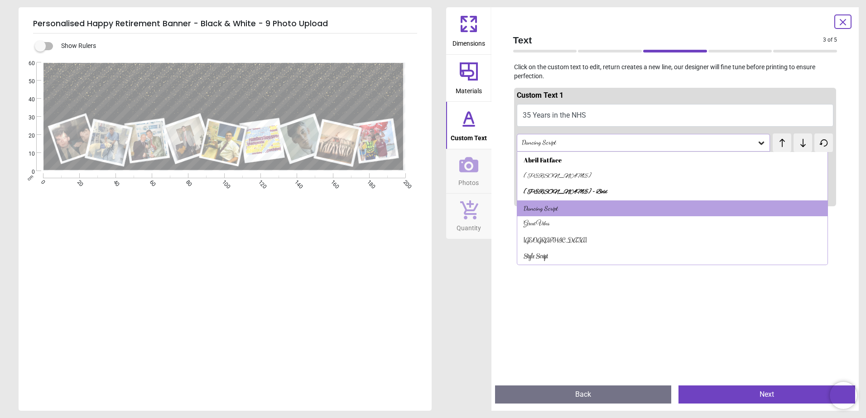
click at [557, 117] on button "35 Years in the NHS" at bounding box center [675, 115] width 317 height 23
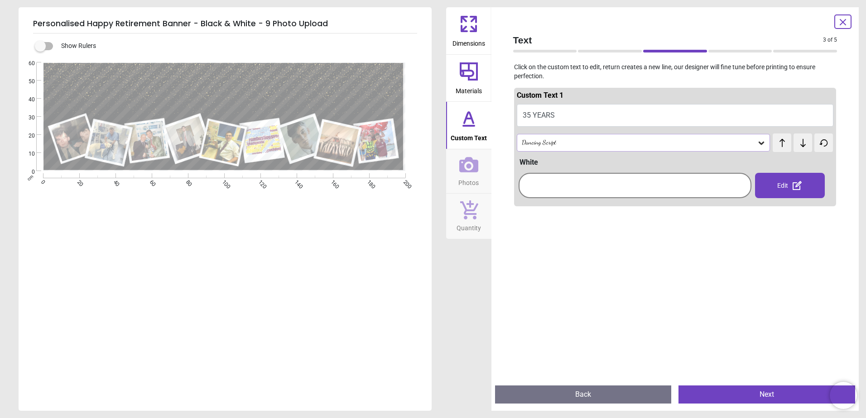
click at [570, 138] on div "Dancing Script" at bounding box center [644, 142] width 254 height 17
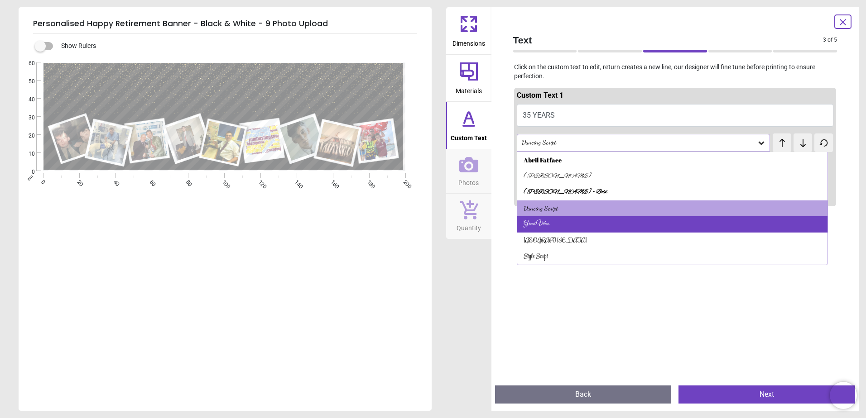
click at [545, 223] on div "Great Vibes" at bounding box center [536, 224] width 26 height 9
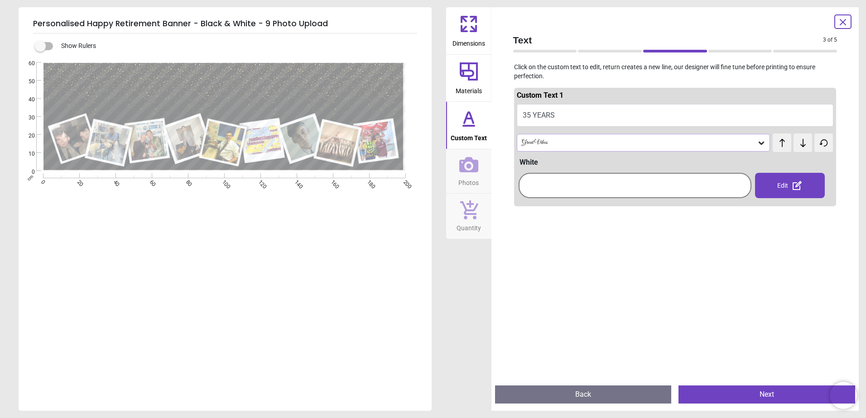
click at [552, 143] on div "Great Vibes" at bounding box center [639, 143] width 236 height 8
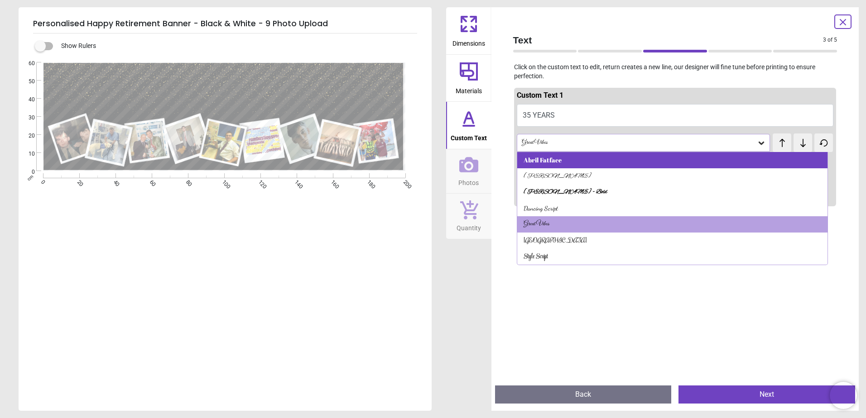
click at [545, 163] on div "Abril Fatface" at bounding box center [542, 160] width 38 height 9
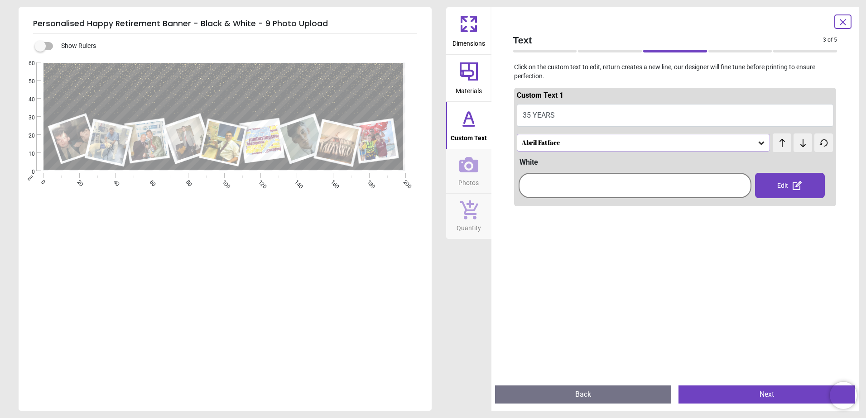
click at [551, 144] on div "Abril Fatface" at bounding box center [639, 143] width 236 height 8
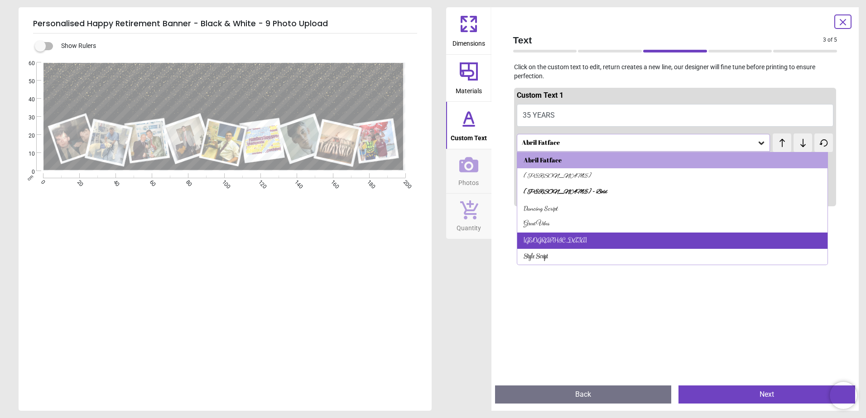
click at [545, 242] on div "Rochester" at bounding box center [672, 241] width 311 height 16
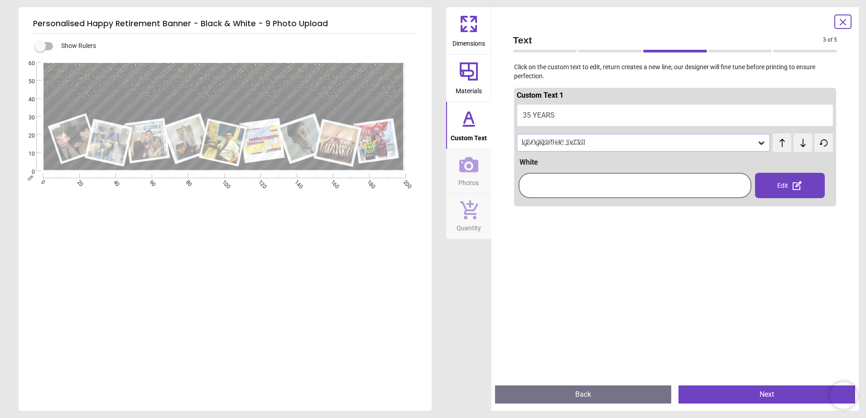
click at [560, 144] on div "Rochester" at bounding box center [639, 143] width 236 height 8
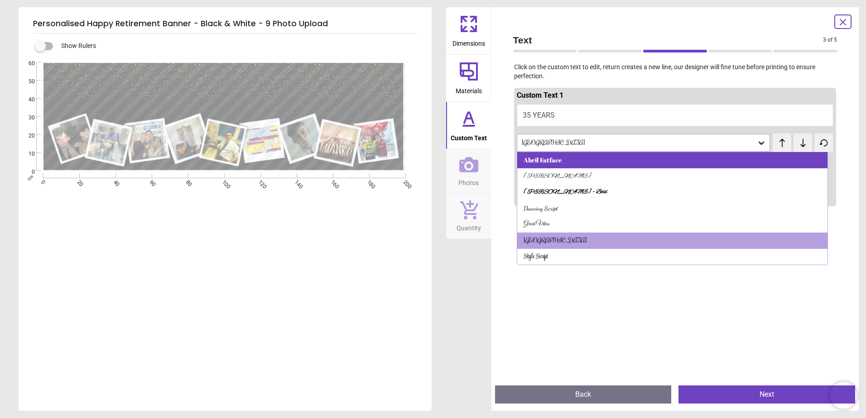
click at [556, 162] on div "Abril Fatface" at bounding box center [542, 160] width 38 height 9
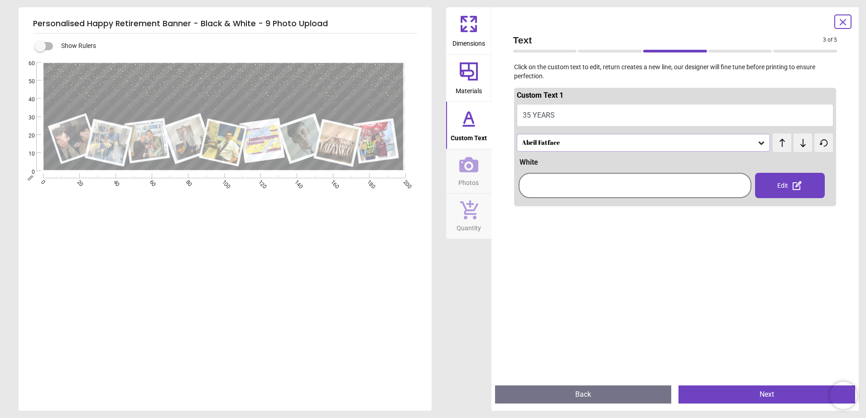
click at [347, 98] on textarea "********" at bounding box center [224, 86] width 332 height 41
type textarea "**********"
click at [594, 142] on div "Abril Fatface" at bounding box center [639, 143] width 236 height 8
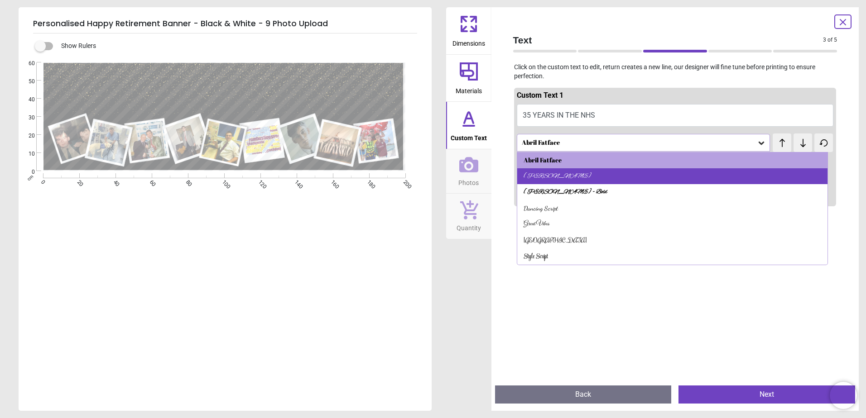
click at [574, 172] on div "Alex Brush" at bounding box center [672, 176] width 311 height 16
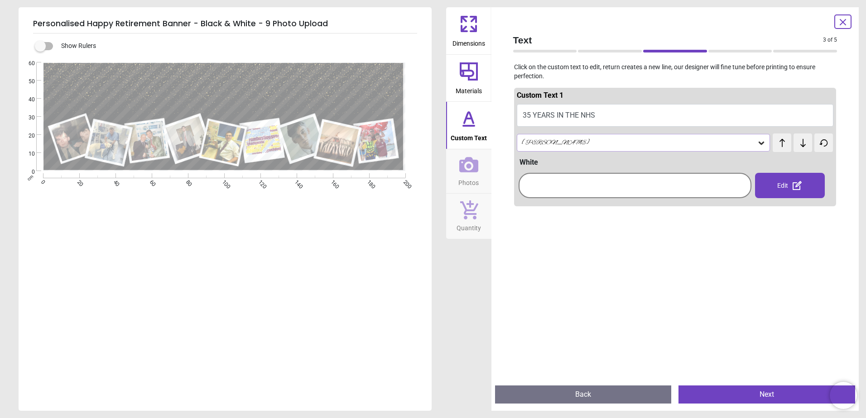
click at [578, 142] on div "Alex Brush" at bounding box center [639, 143] width 236 height 8
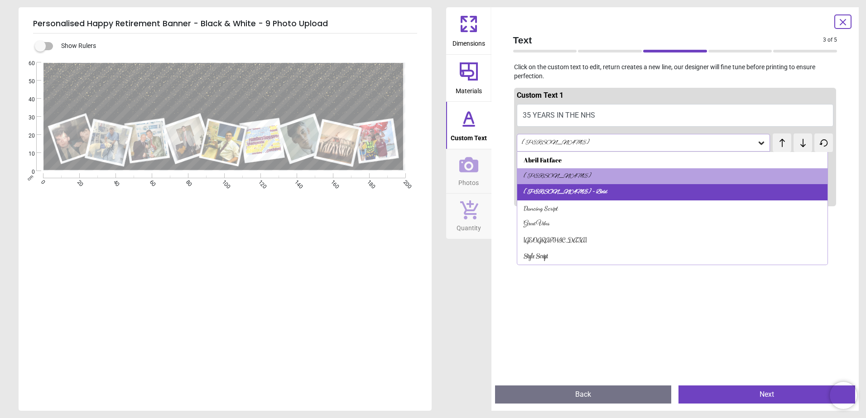
click at [565, 188] on div "Alex Brush - Bold" at bounding box center [565, 192] width 84 height 9
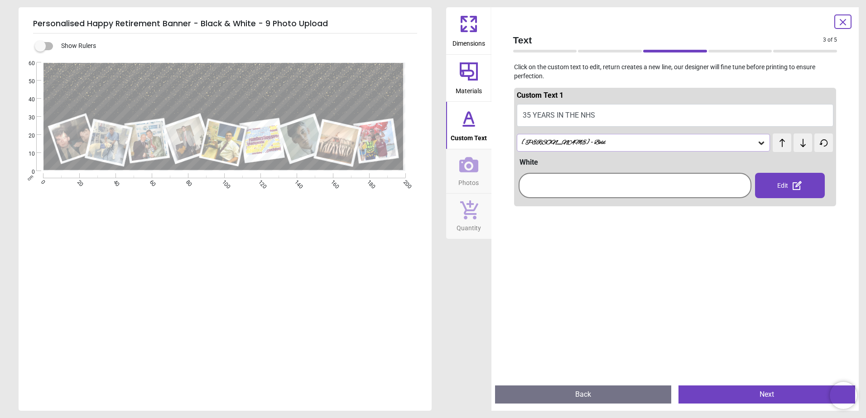
click at [573, 140] on div "Alex Brush - Bold" at bounding box center [639, 143] width 236 height 8
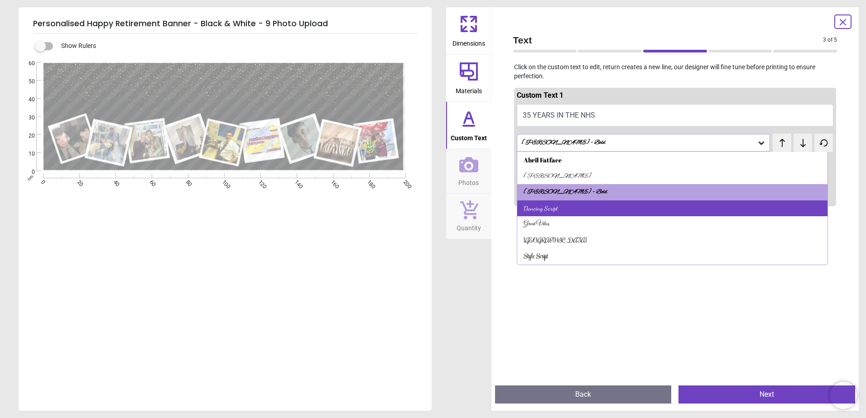
click at [564, 212] on div "Dancing Script" at bounding box center [672, 209] width 311 height 16
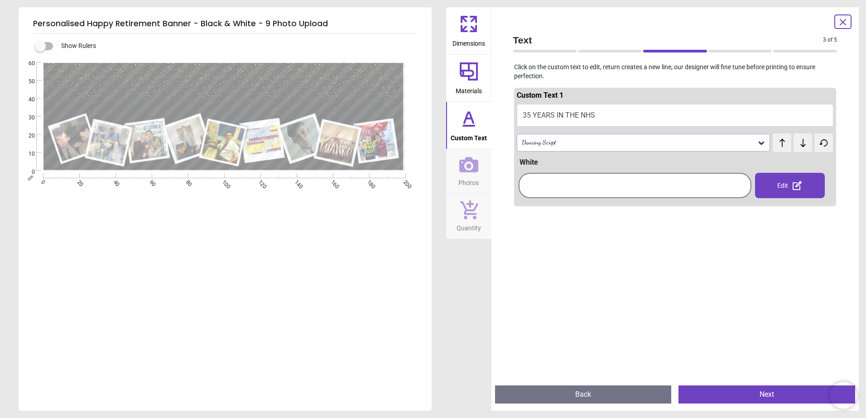
click at [566, 145] on div "Dancing Script" at bounding box center [639, 143] width 236 height 8
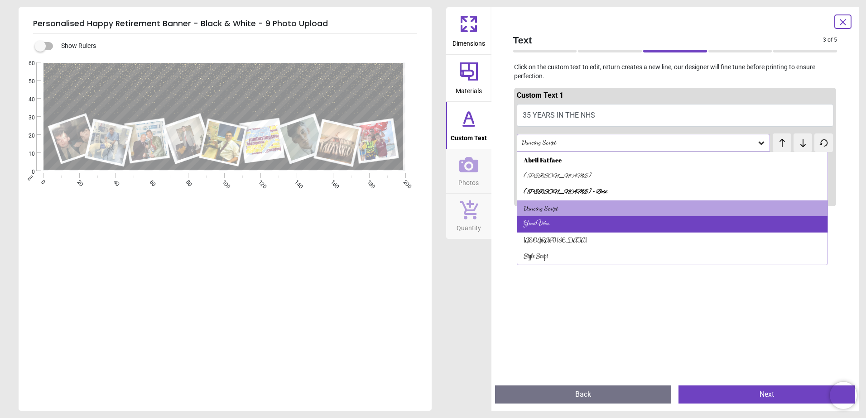
click at [565, 220] on div "Great Vibes" at bounding box center [672, 224] width 311 height 16
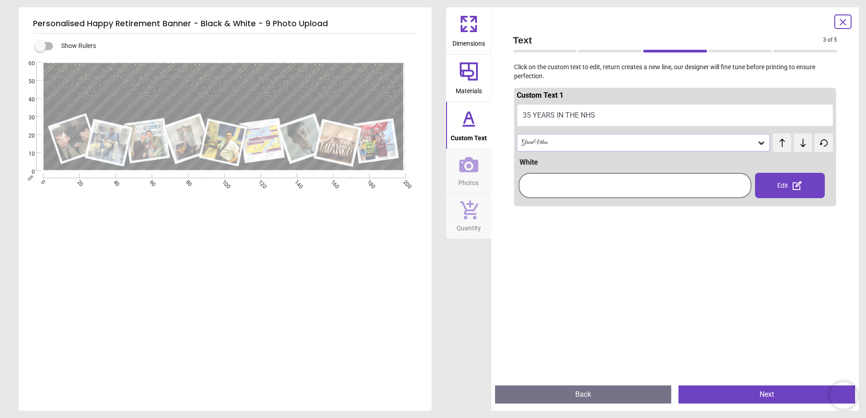
click at [563, 143] on div "Great Vibes" at bounding box center [639, 143] width 236 height 8
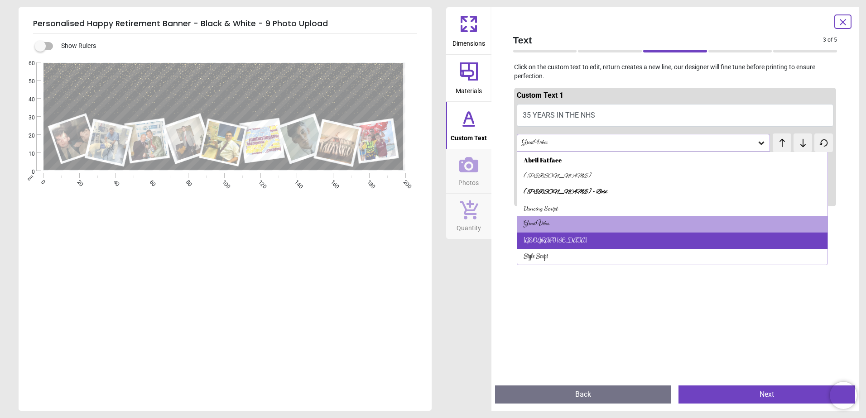
click at [558, 239] on div "Rochester" at bounding box center [672, 241] width 311 height 16
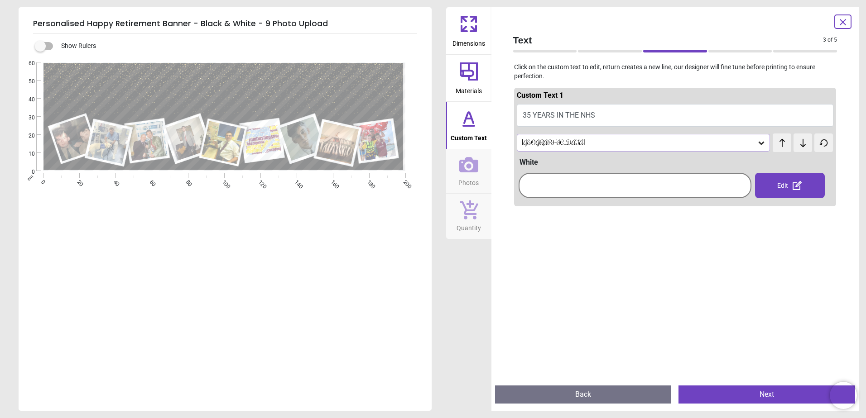
click at [552, 146] on div "Rochester" at bounding box center [639, 143] width 236 height 8
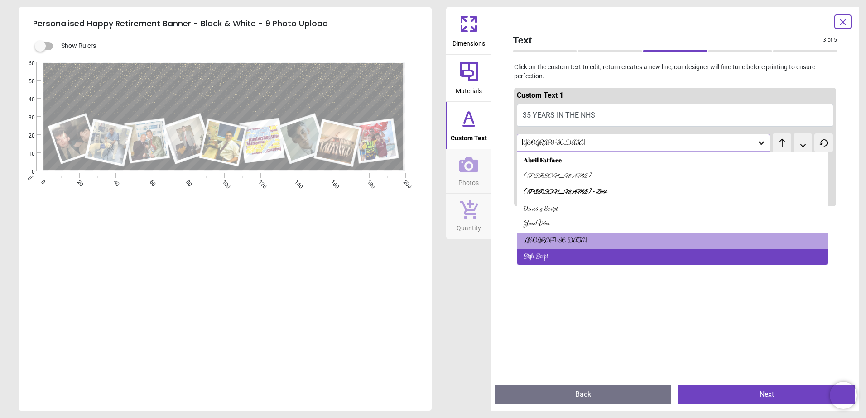
click at [557, 254] on div "Style Script" at bounding box center [672, 257] width 311 height 16
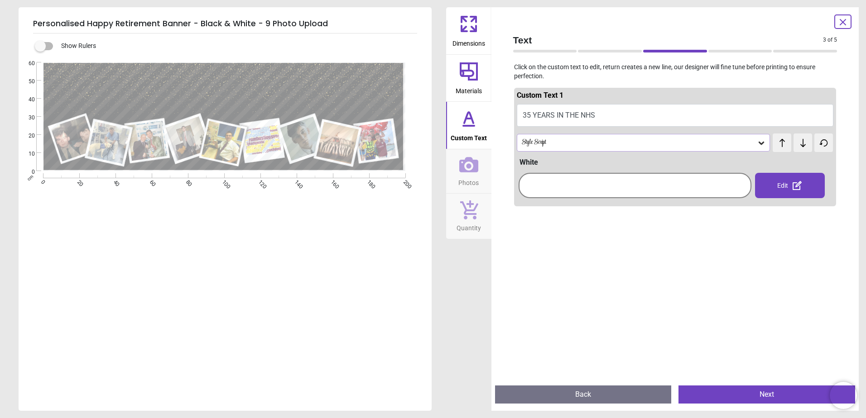
click at [547, 143] on div "Style Script" at bounding box center [639, 143] width 236 height 8
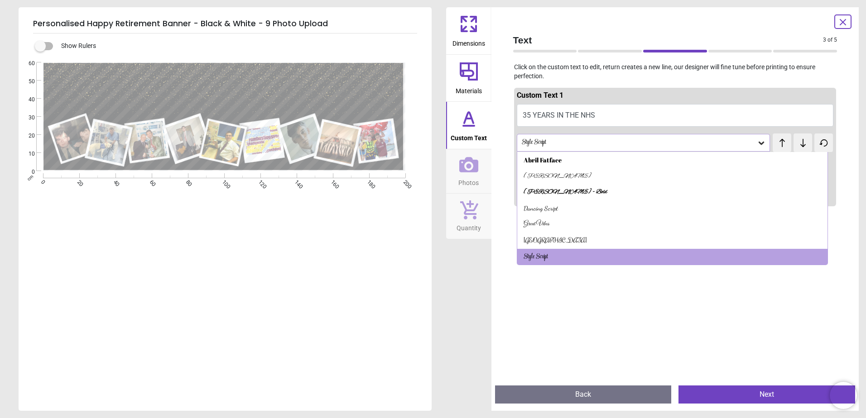
click at [547, 205] on div "Dancing Script" at bounding box center [540, 208] width 34 height 9
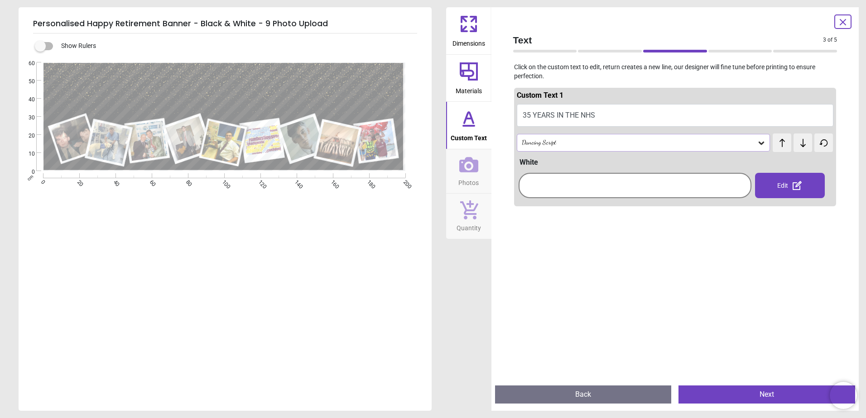
click at [561, 142] on div "Dancing Script" at bounding box center [639, 143] width 236 height 8
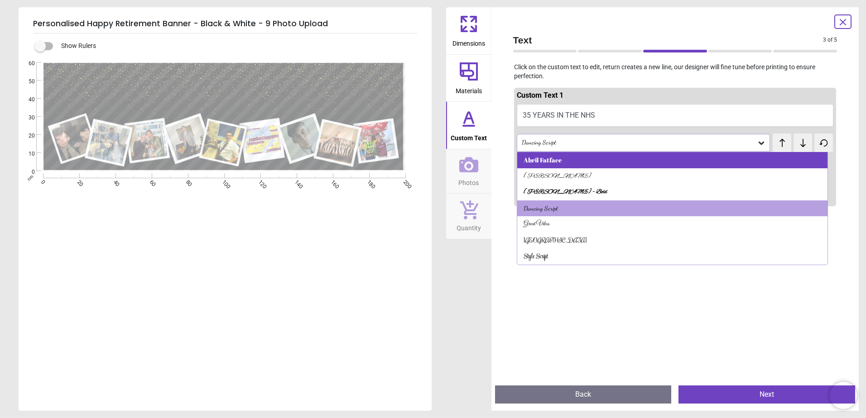
click at [555, 160] on div "Abril Fatface" at bounding box center [542, 160] width 38 height 9
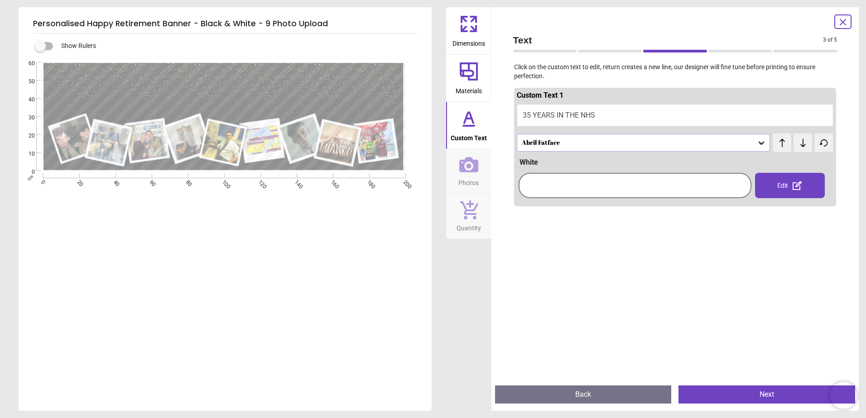
click at [551, 113] on button "35 YEARS IN THE NHS" at bounding box center [675, 115] width 317 height 23
click at [193, 88] on textarea "**********" at bounding box center [224, 88] width 332 height 32
click at [599, 121] on button "35 YEARS IN THE NHS" at bounding box center [675, 115] width 317 height 23
click at [478, 177] on span "Photos" at bounding box center [468, 181] width 20 height 14
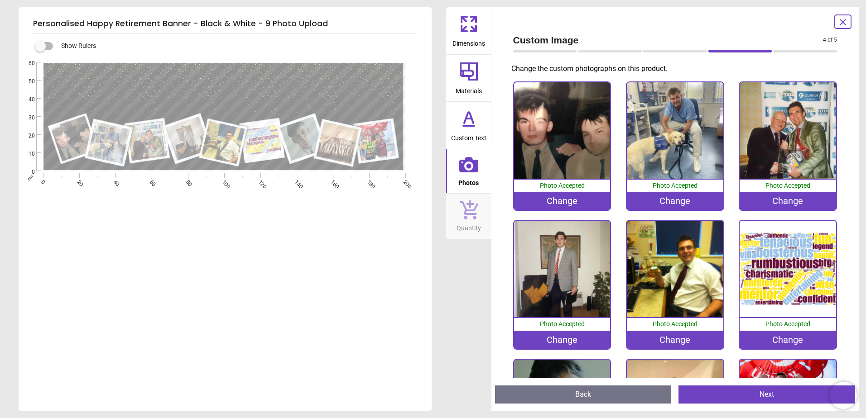
click at [476, 90] on span "Materials" at bounding box center [468, 89] width 26 height 14
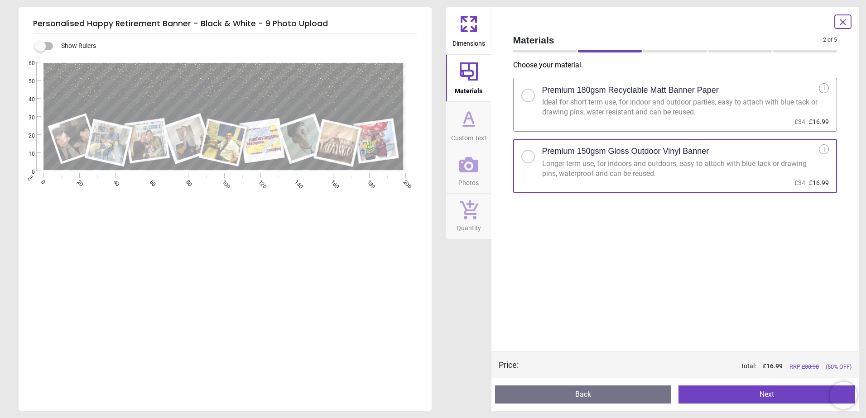
click at [469, 134] on span "Custom Text" at bounding box center [468, 136] width 35 height 14
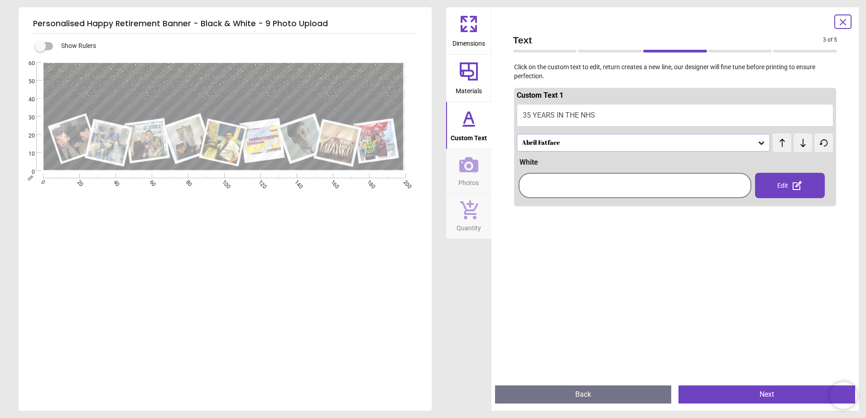
click at [738, 189] on div at bounding box center [635, 185] width 228 height 21
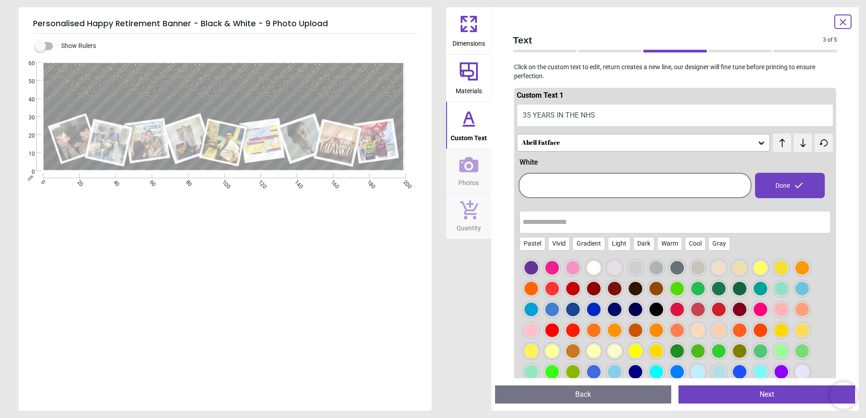
click at [538, 275] on div at bounding box center [531, 268] width 14 height 14
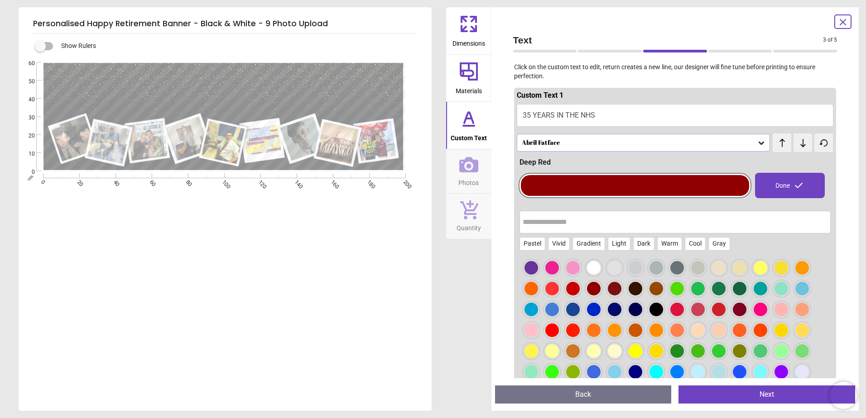
click at [538, 275] on div at bounding box center [531, 268] width 14 height 14
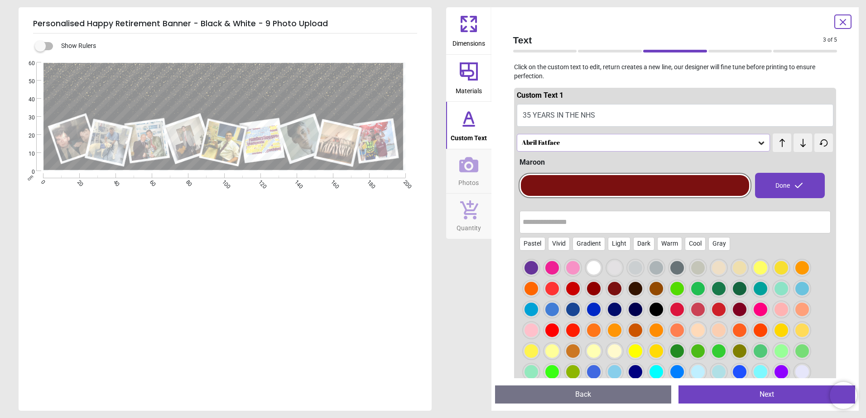
click at [538, 275] on div at bounding box center [531, 268] width 14 height 14
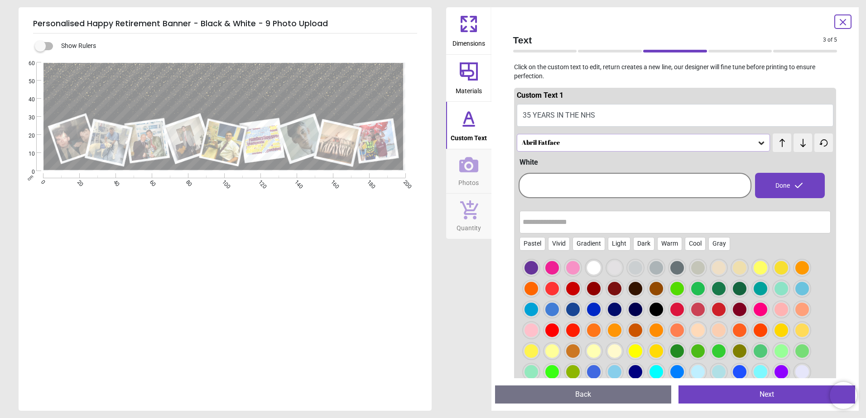
click at [538, 275] on div at bounding box center [531, 268] width 14 height 14
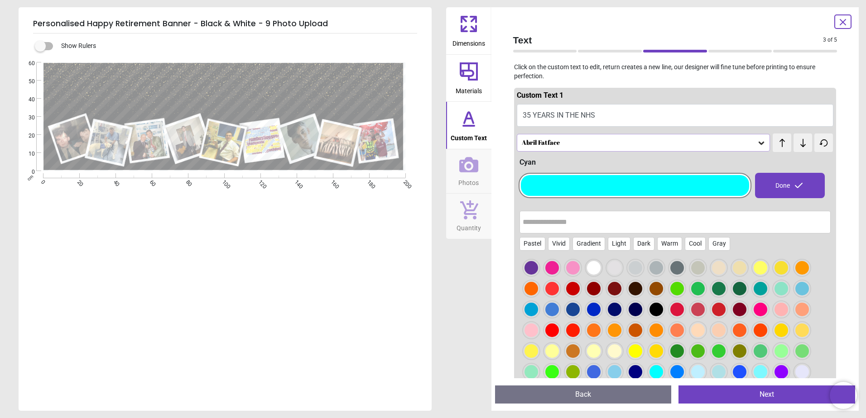
click at [538, 275] on div at bounding box center [531, 268] width 14 height 14
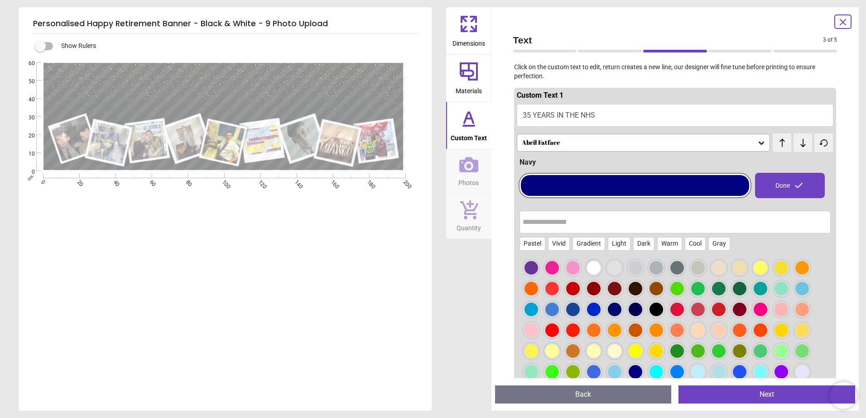
click at [538, 275] on div at bounding box center [531, 268] width 14 height 14
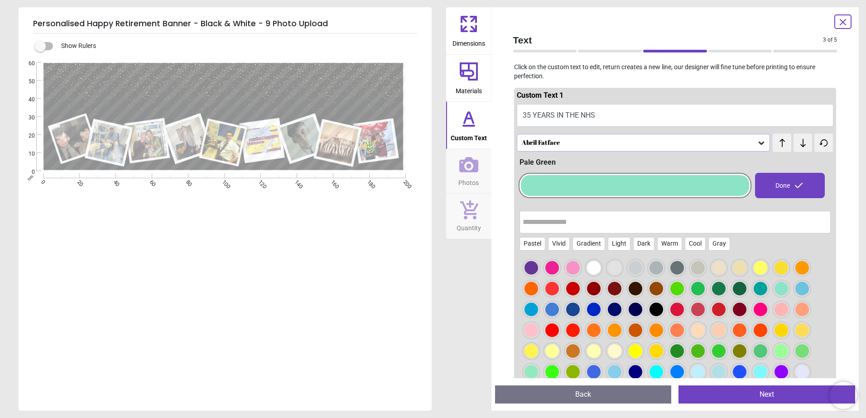
click at [531, 275] on div at bounding box center [531, 268] width 14 height 14
click at [538, 268] on div at bounding box center [531, 268] width 14 height 14
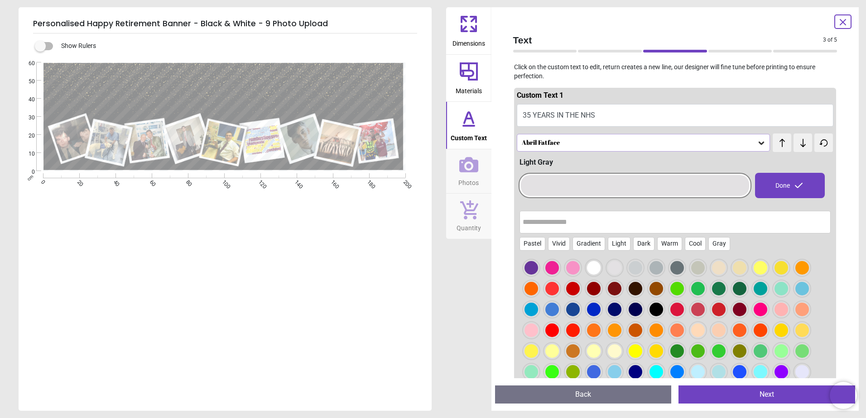
click at [538, 273] on div at bounding box center [531, 268] width 14 height 14
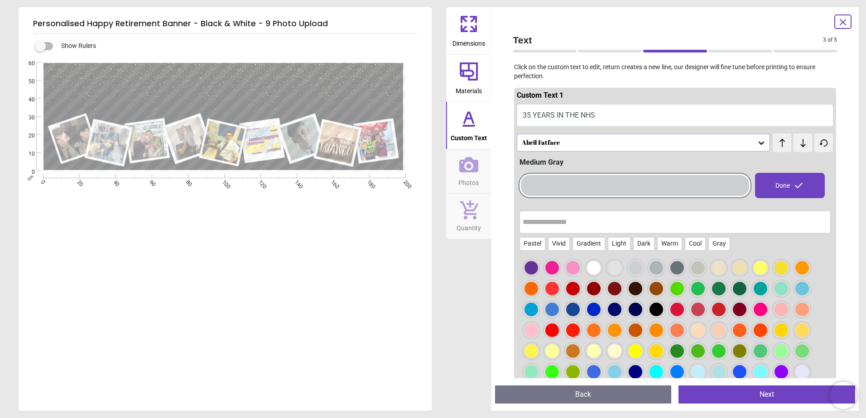
click at [538, 270] on div at bounding box center [531, 268] width 14 height 14
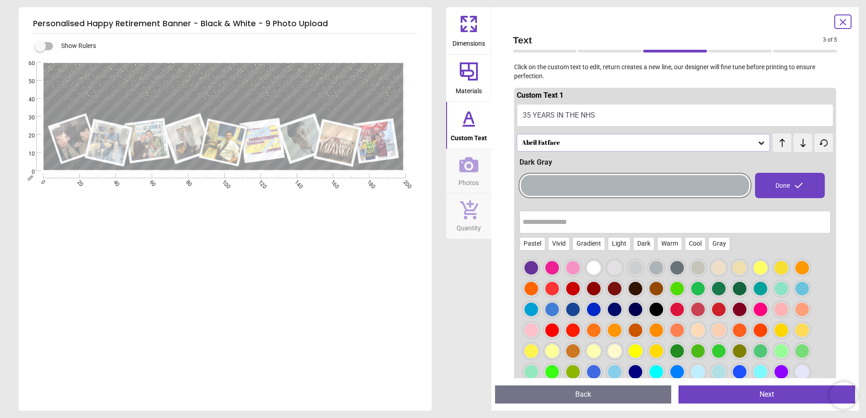
click at [538, 268] on div at bounding box center [531, 268] width 14 height 14
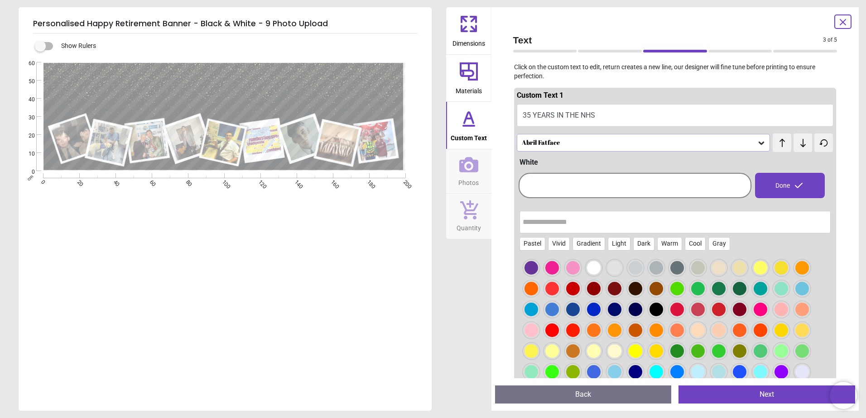
click at [538, 268] on div at bounding box center [531, 268] width 14 height 14
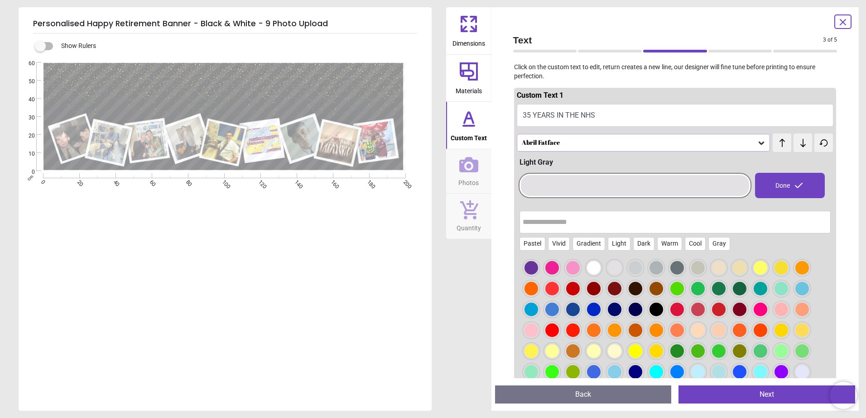
click at [538, 267] on div at bounding box center [531, 268] width 14 height 14
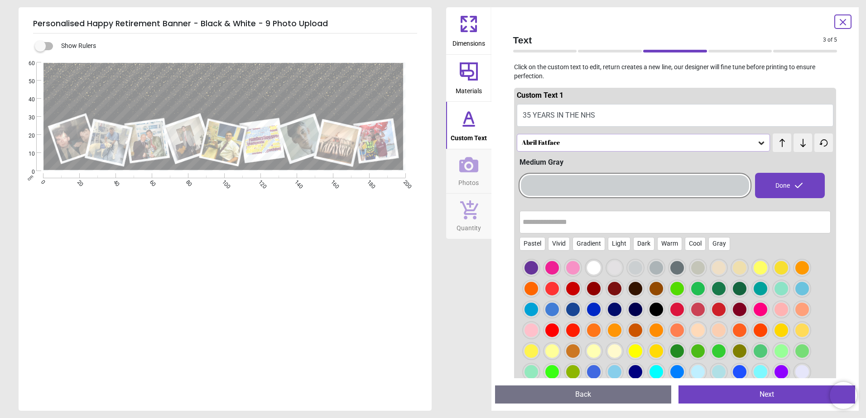
click at [538, 268] on div at bounding box center [531, 268] width 14 height 14
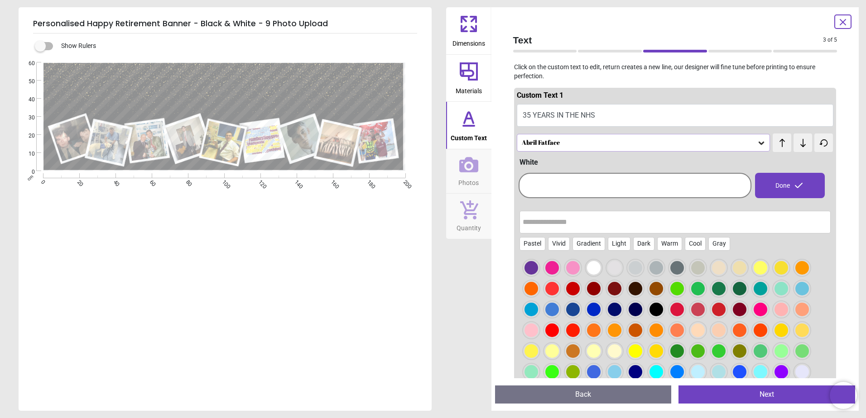
click at [687, 269] on div at bounding box center [674, 357] width 311 height 203
click at [538, 268] on div at bounding box center [531, 268] width 14 height 14
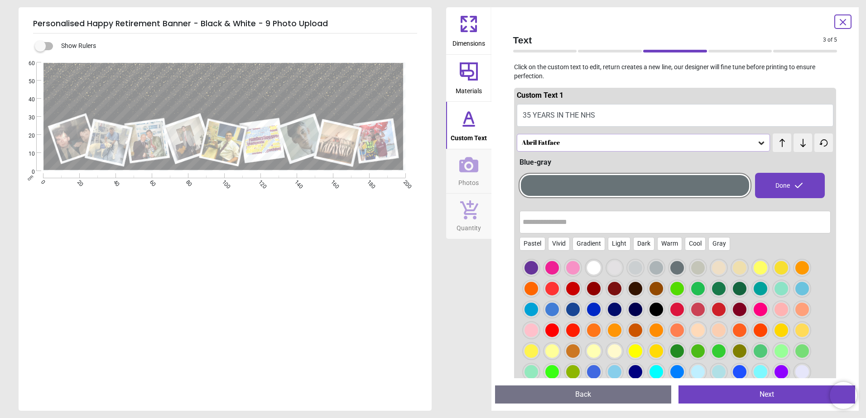
click at [538, 270] on div at bounding box center [531, 268] width 14 height 14
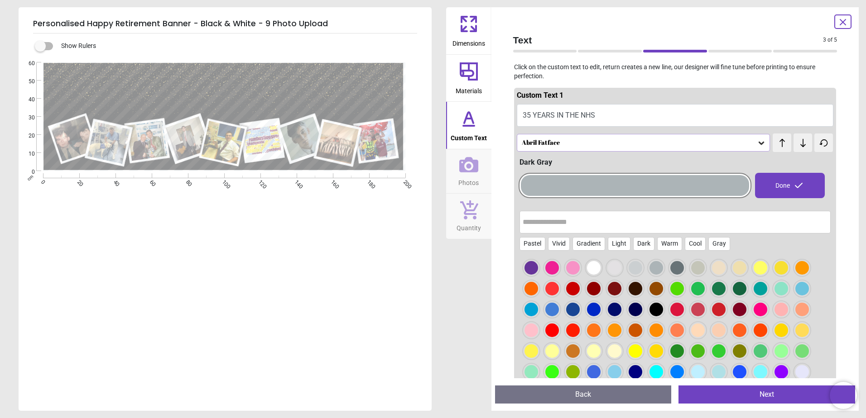
click at [538, 267] on div at bounding box center [531, 268] width 14 height 14
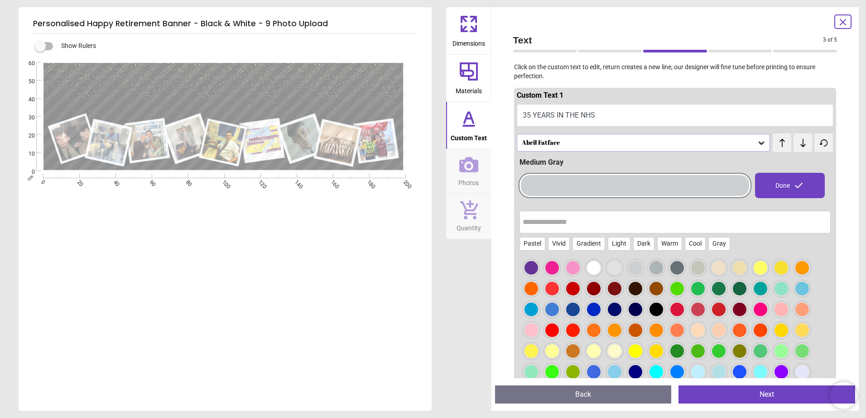
click at [538, 275] on div at bounding box center [531, 268] width 14 height 14
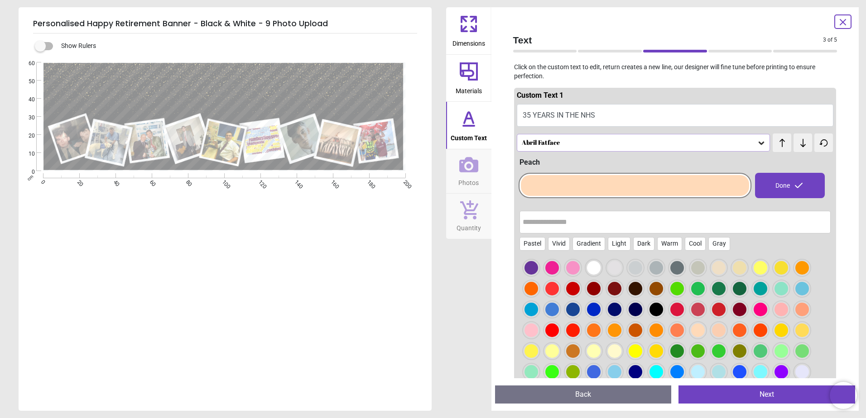
click at [538, 271] on div at bounding box center [531, 268] width 14 height 14
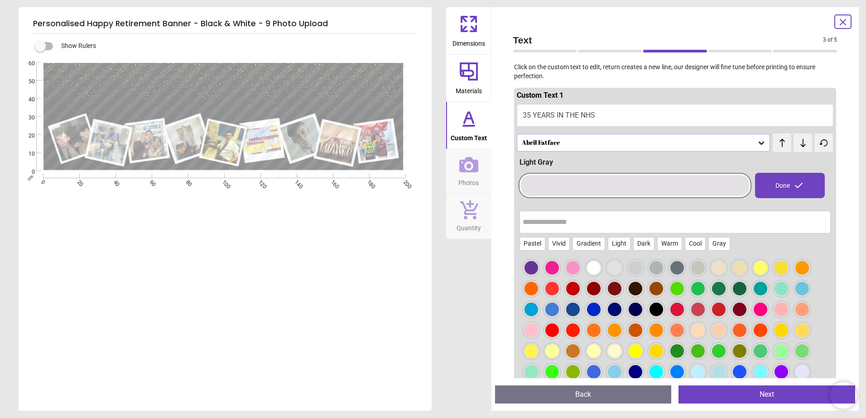
click at [538, 271] on div at bounding box center [531, 268] width 14 height 14
click at [718, 391] on button "Next" at bounding box center [766, 395] width 177 height 18
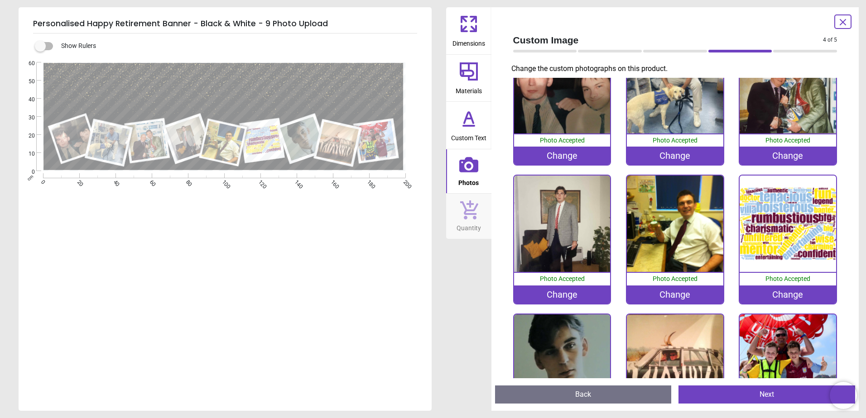
scroll to position [91, 0]
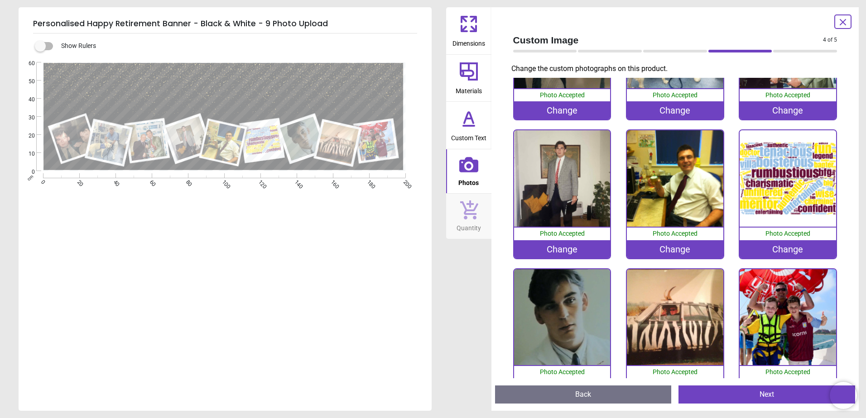
click at [747, 393] on button "Next" at bounding box center [766, 395] width 177 height 18
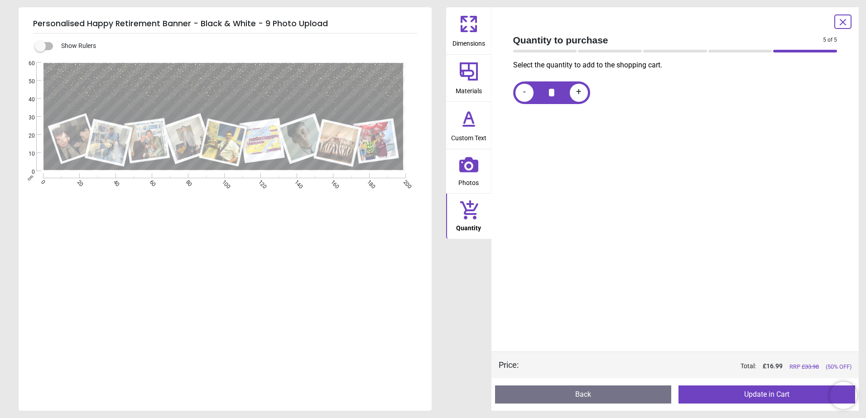
click at [747, 393] on button "Update in Cart" at bounding box center [766, 395] width 177 height 18
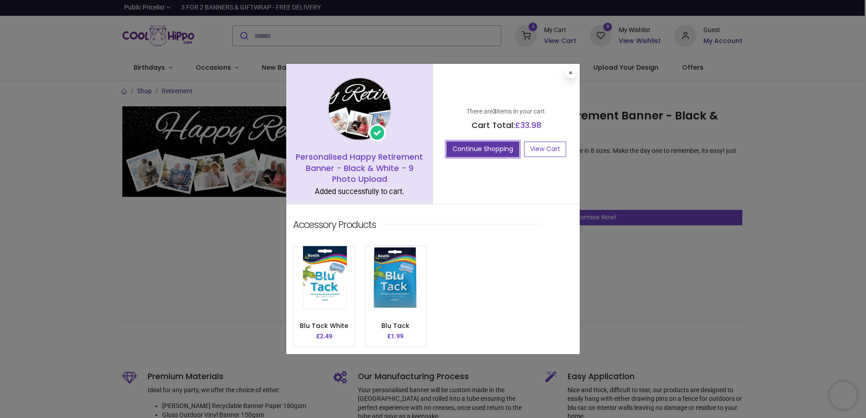
click at [485, 153] on button "Continue Shopping" at bounding box center [482, 149] width 72 height 15
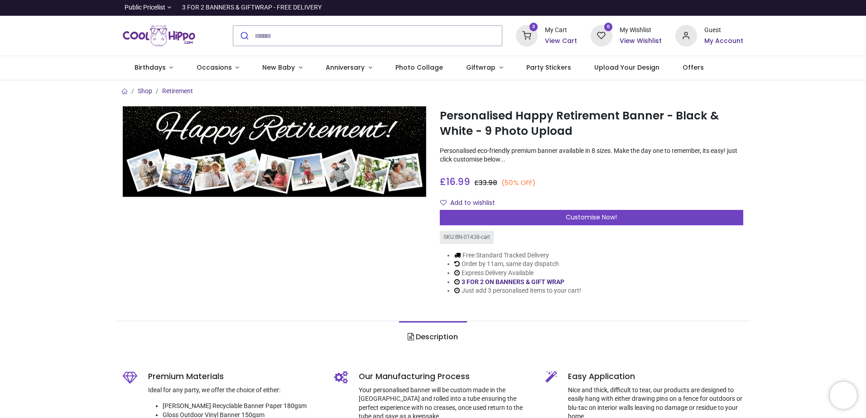
click at [563, 37] on h6 "View Cart" at bounding box center [561, 41] width 32 height 9
click at [658, 257] on div at bounding box center [433, 209] width 866 height 418
click at [554, 42] on h6 "View Cart" at bounding box center [561, 41] width 32 height 9
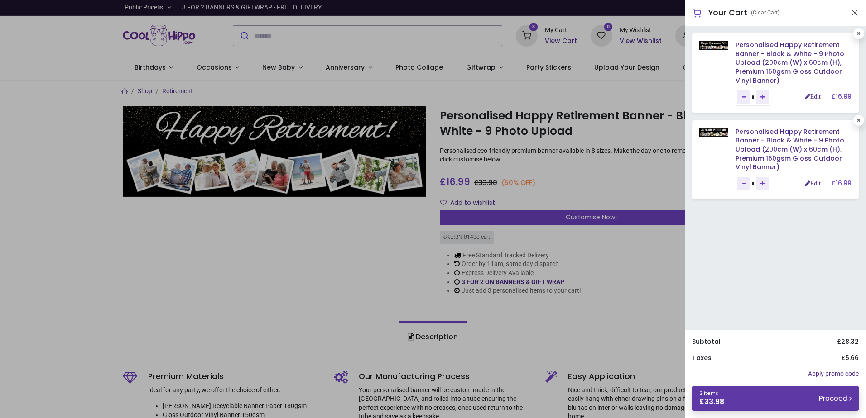
click at [746, 398] on link "2 items £ 33.98 Proceed" at bounding box center [775, 398] width 168 height 25
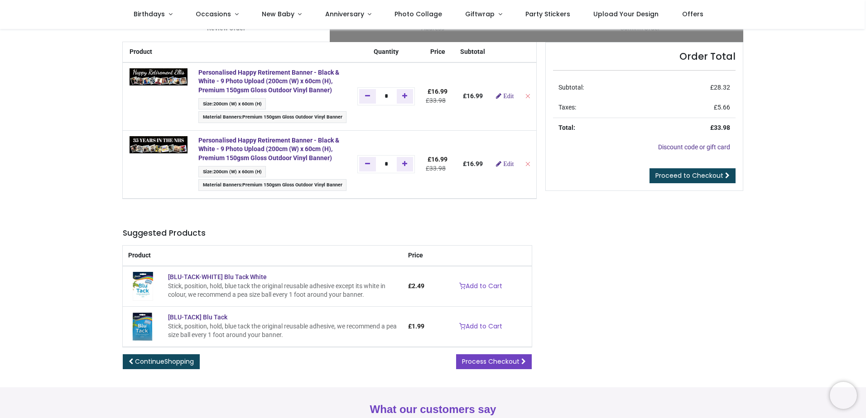
scroll to position [45, 0]
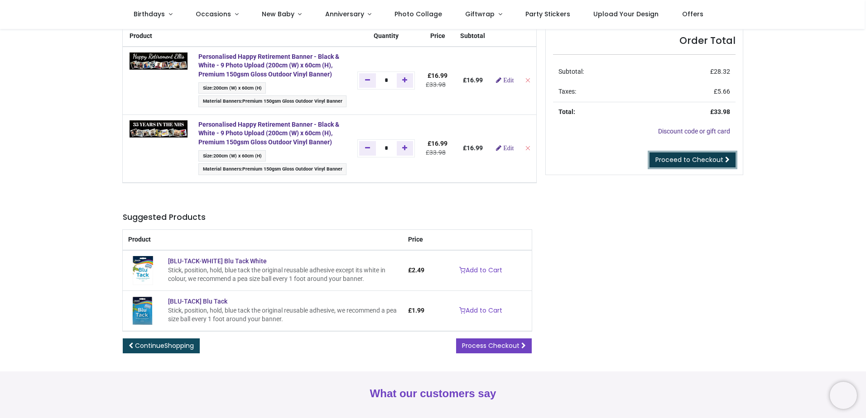
click at [685, 161] on span "Proceed to Checkout" at bounding box center [689, 159] width 68 height 9
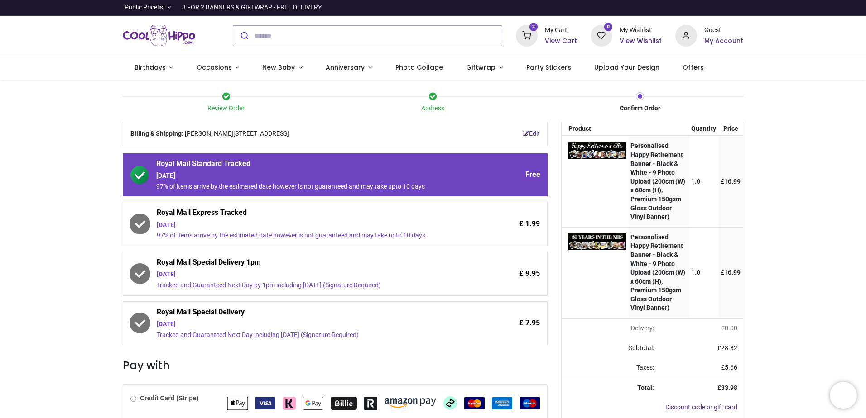
click at [362, 240] on div "Royal Mail Express Tracked [DATE] 97% of items arrive by the estimated date how…" at bounding box center [335, 224] width 425 height 44
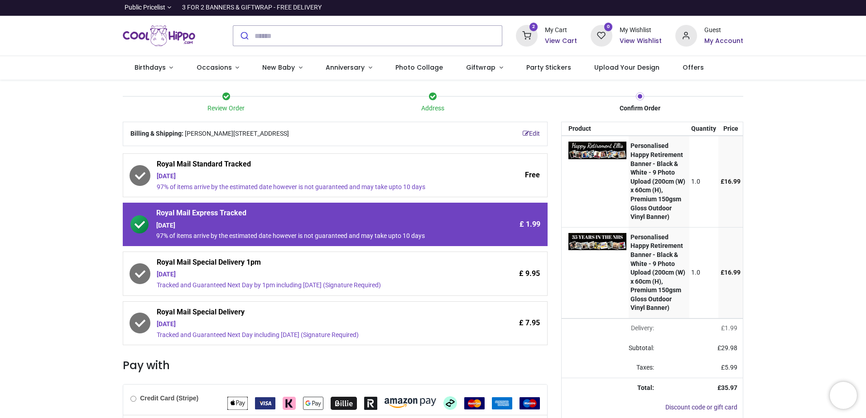
click at [358, 187] on div "97% of items arrive by the estimated date however is not guaranteed and may tak…" at bounding box center [310, 187] width 306 height 9
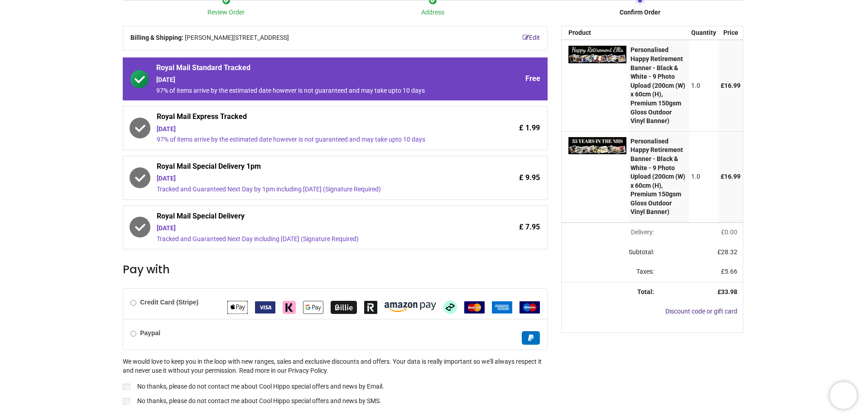
scroll to position [121, 0]
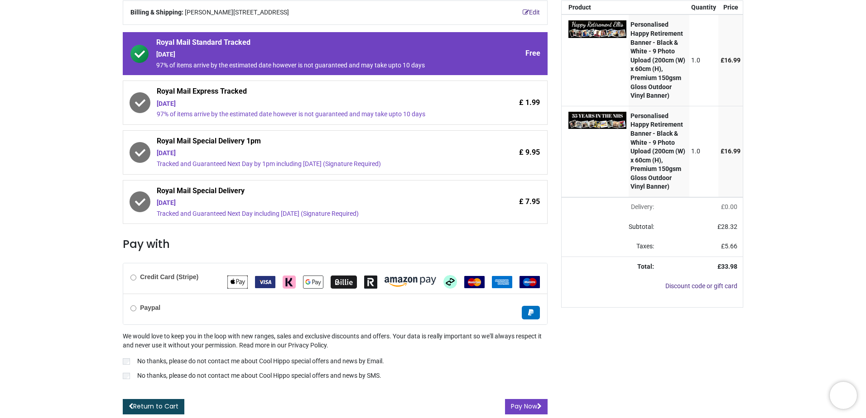
click at [182, 279] on b "Credit Card (Stripe)" at bounding box center [169, 276] width 58 height 7
click at [535, 412] on button "Pay Now" at bounding box center [526, 406] width 43 height 15
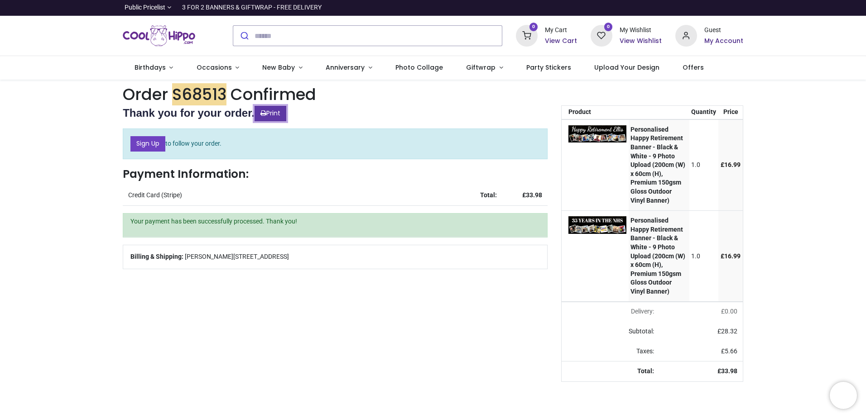
click at [281, 116] on link "Print" at bounding box center [270, 113] width 32 height 15
click at [168, 195] on td "Credit Card (Stripe)" at bounding box center [290, 196] width 334 height 20
drag, startPoint x: 195, startPoint y: 2, endPoint x: 43, endPoint y: 45, distance: 157.8
click at [43, 45] on div "0 My Cart View Cart 0 Guest" at bounding box center [433, 36] width 866 height 40
click at [721, 40] on h6 "My Account" at bounding box center [723, 41] width 39 height 9
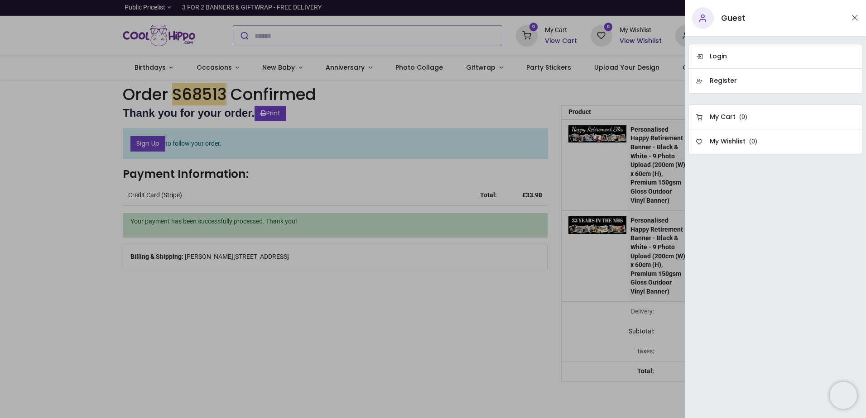
drag, startPoint x: 435, startPoint y: 85, endPoint x: 436, endPoint y: 94, distance: 9.1
click at [434, 85] on div at bounding box center [433, 209] width 866 height 418
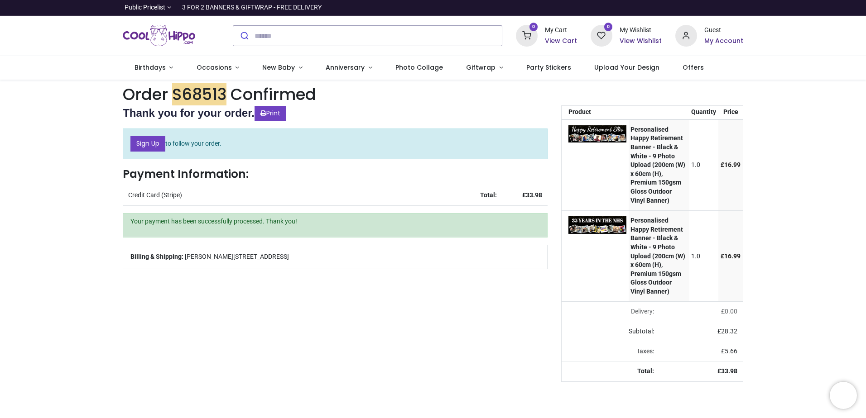
click at [608, 110] on th "Product" at bounding box center [594, 113] width 67 height 14
click at [157, 146] on link "Sign Up" at bounding box center [147, 143] width 35 height 15
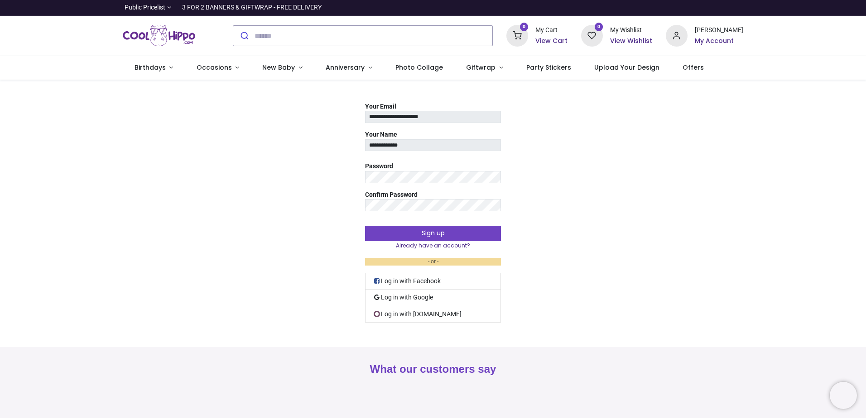
type input "**********"
click at [365, 226] on button "Sign up" at bounding box center [433, 233] width 136 height 15
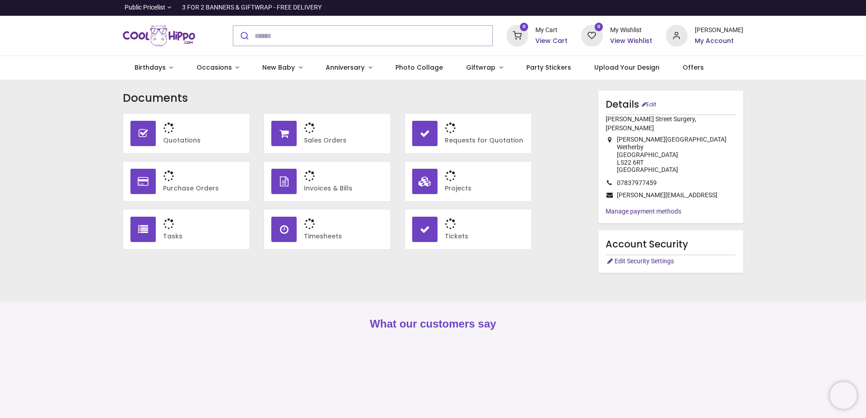
type input "**********"
click at [336, 142] on h6 "Sales Orders" at bounding box center [343, 140] width 79 height 9
click at [304, 183] on h3 "1" at bounding box center [343, 176] width 79 height 15
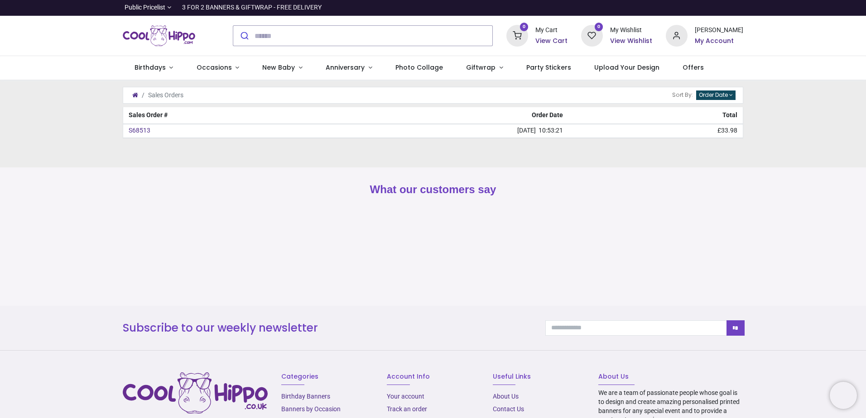
type input "**********"
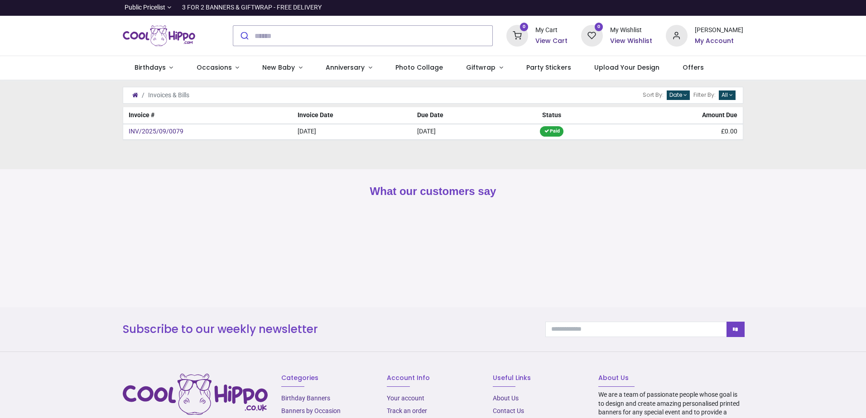
type input "**********"
click at [166, 130] on link "INV/2025/09/0079" at bounding box center [156, 131] width 55 height 7
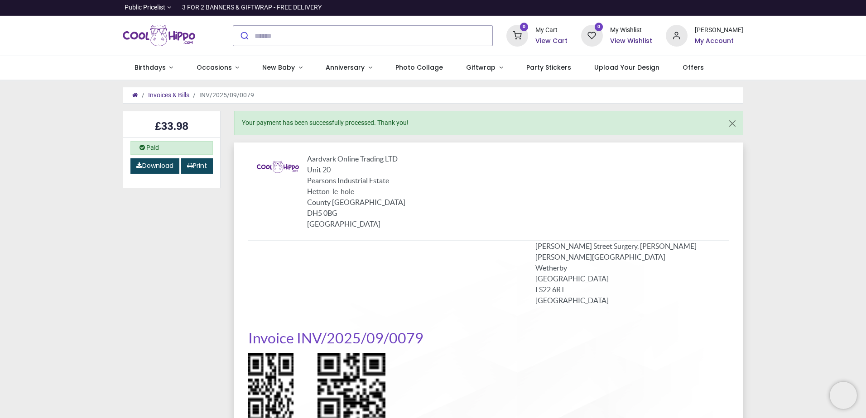
type input "**********"
click at [169, 166] on link "Download" at bounding box center [154, 165] width 49 height 15
click at [499, 10] on div "**********" at bounding box center [433, 7] width 634 height 15
